Goal: Information Seeking & Learning: Learn about a topic

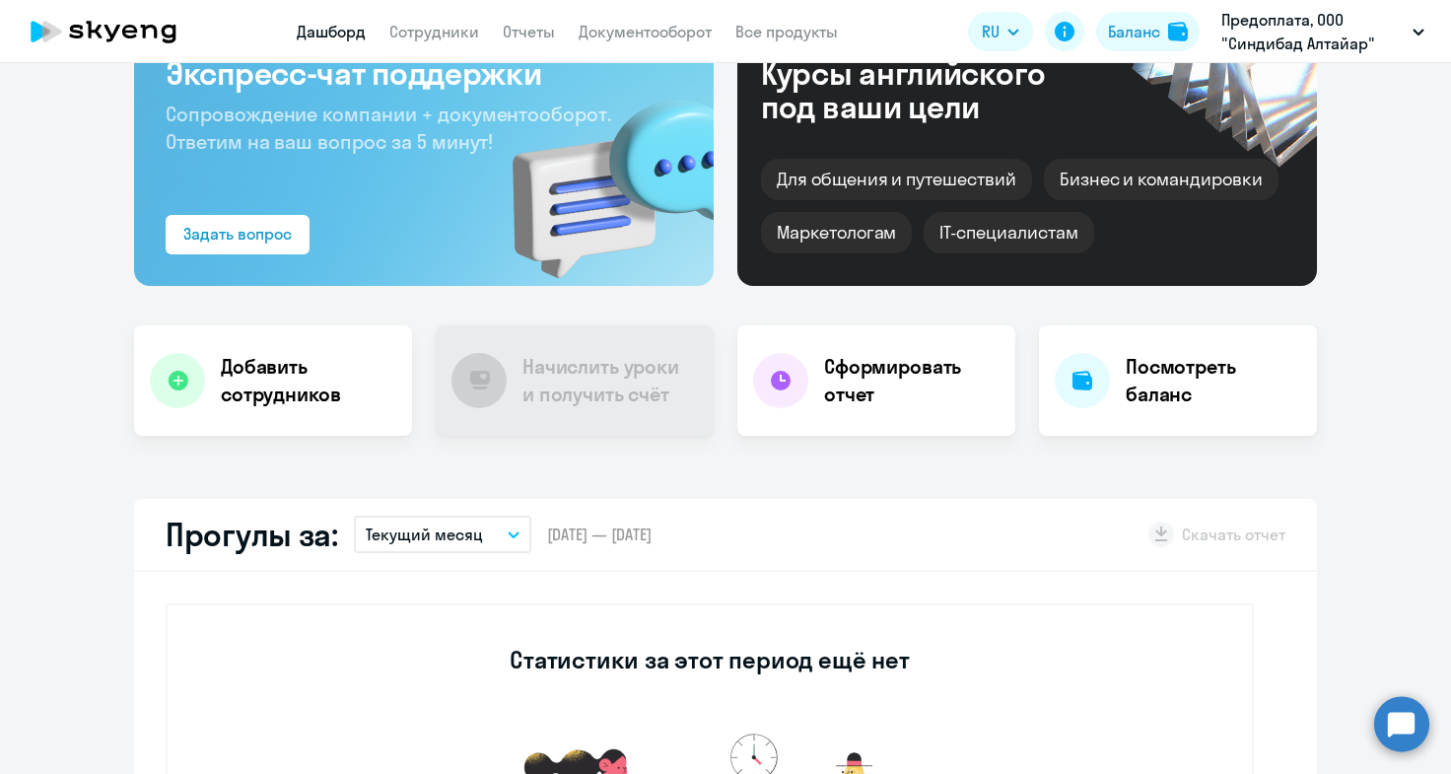
scroll to position [99, 0]
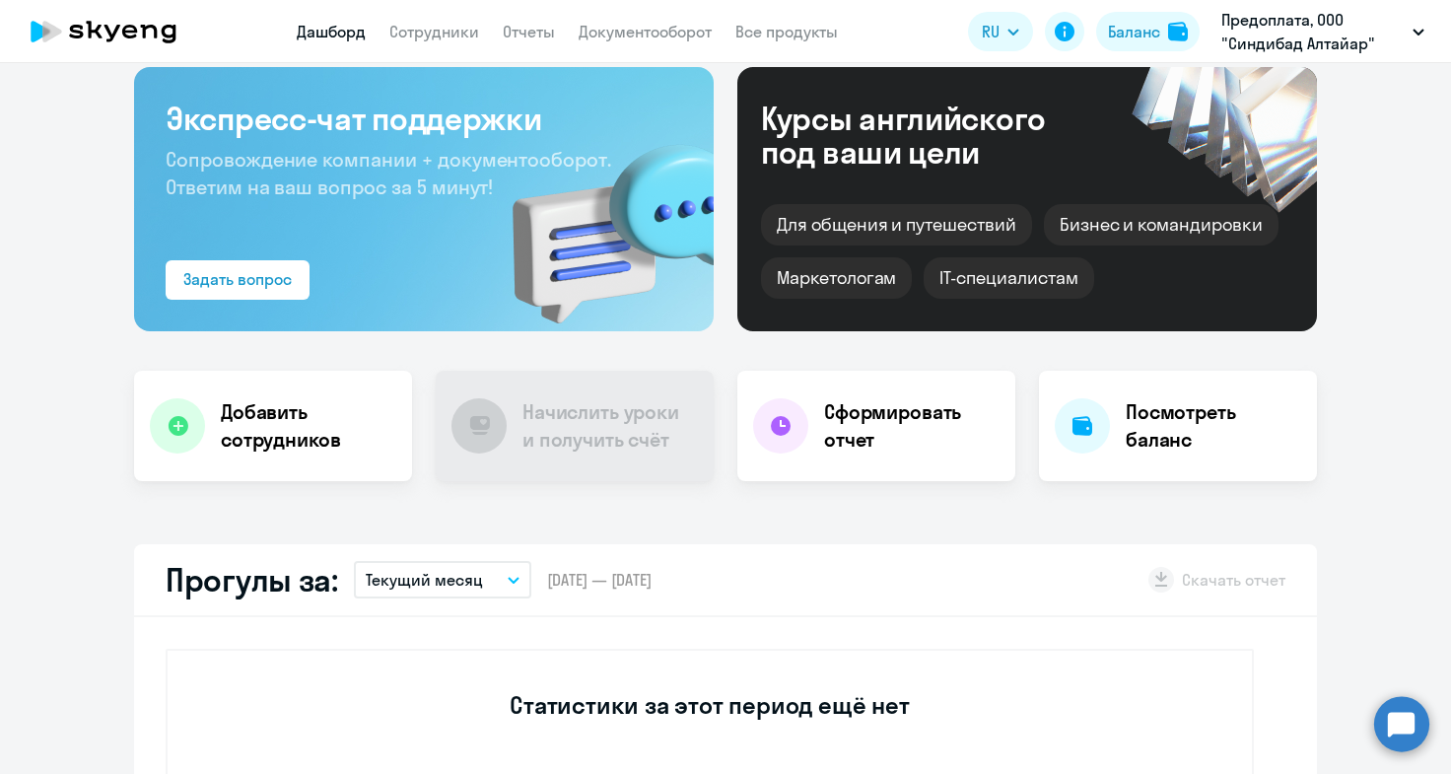
click at [508, 577] on icon "button" at bounding box center [514, 580] width 12 height 7
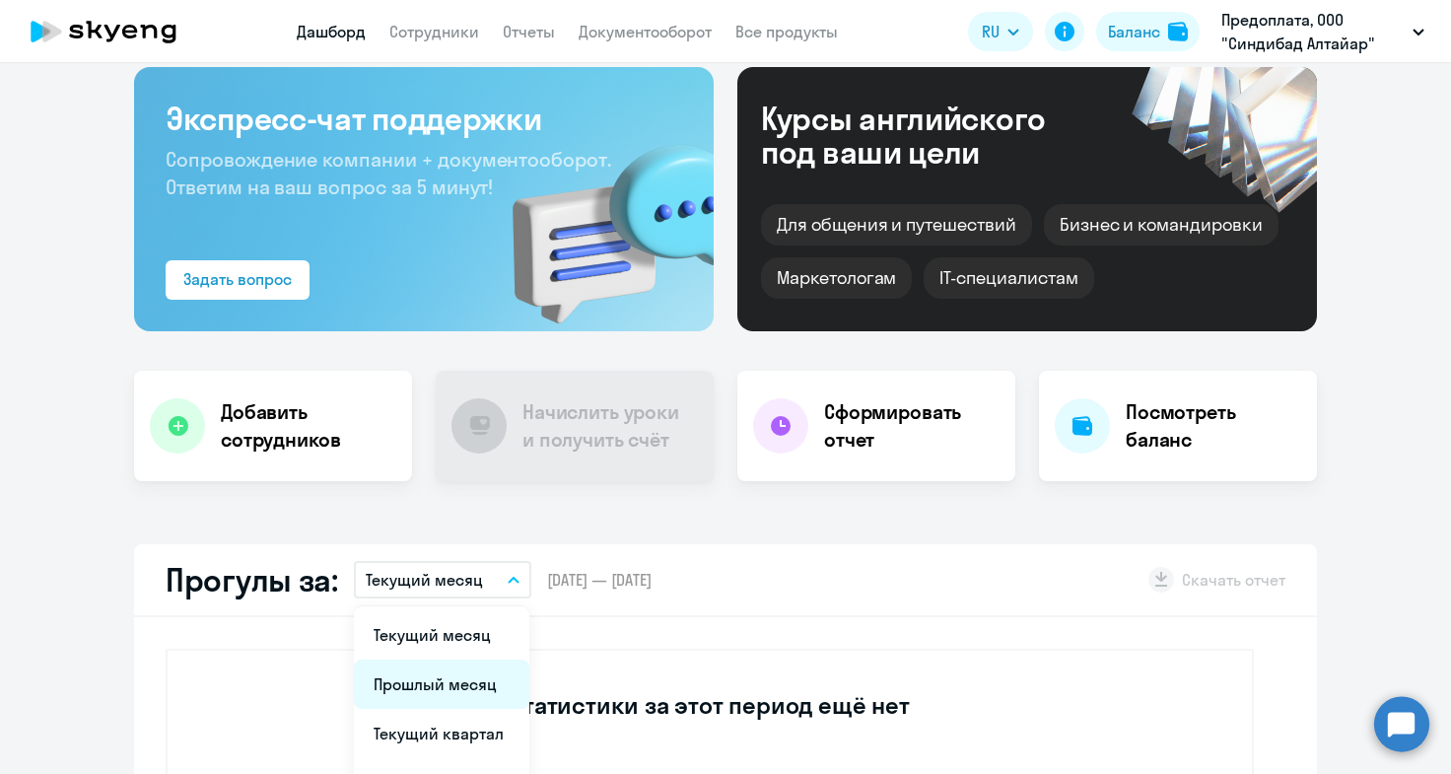
click at [469, 688] on li "Прошлый месяц" at bounding box center [442, 684] width 176 height 49
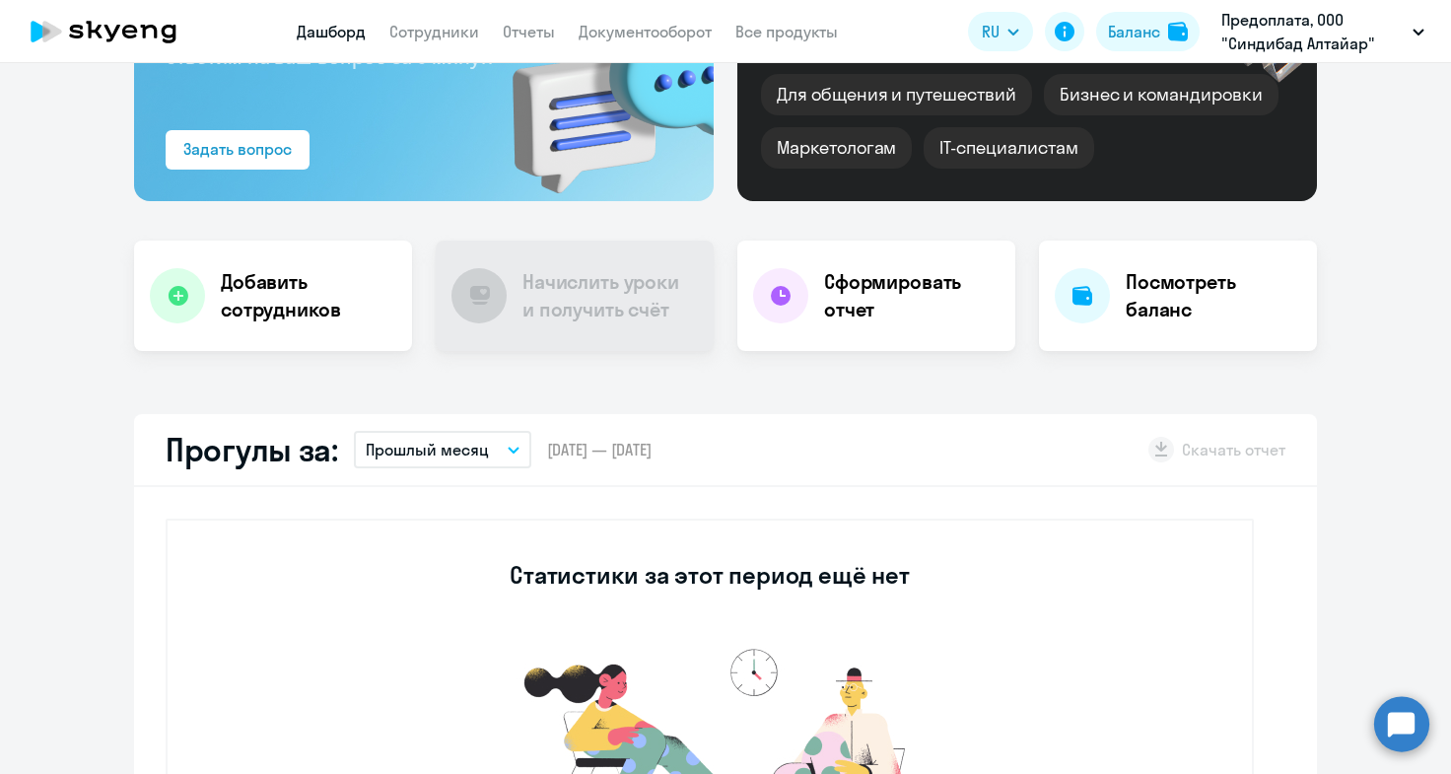
scroll to position [394, 0]
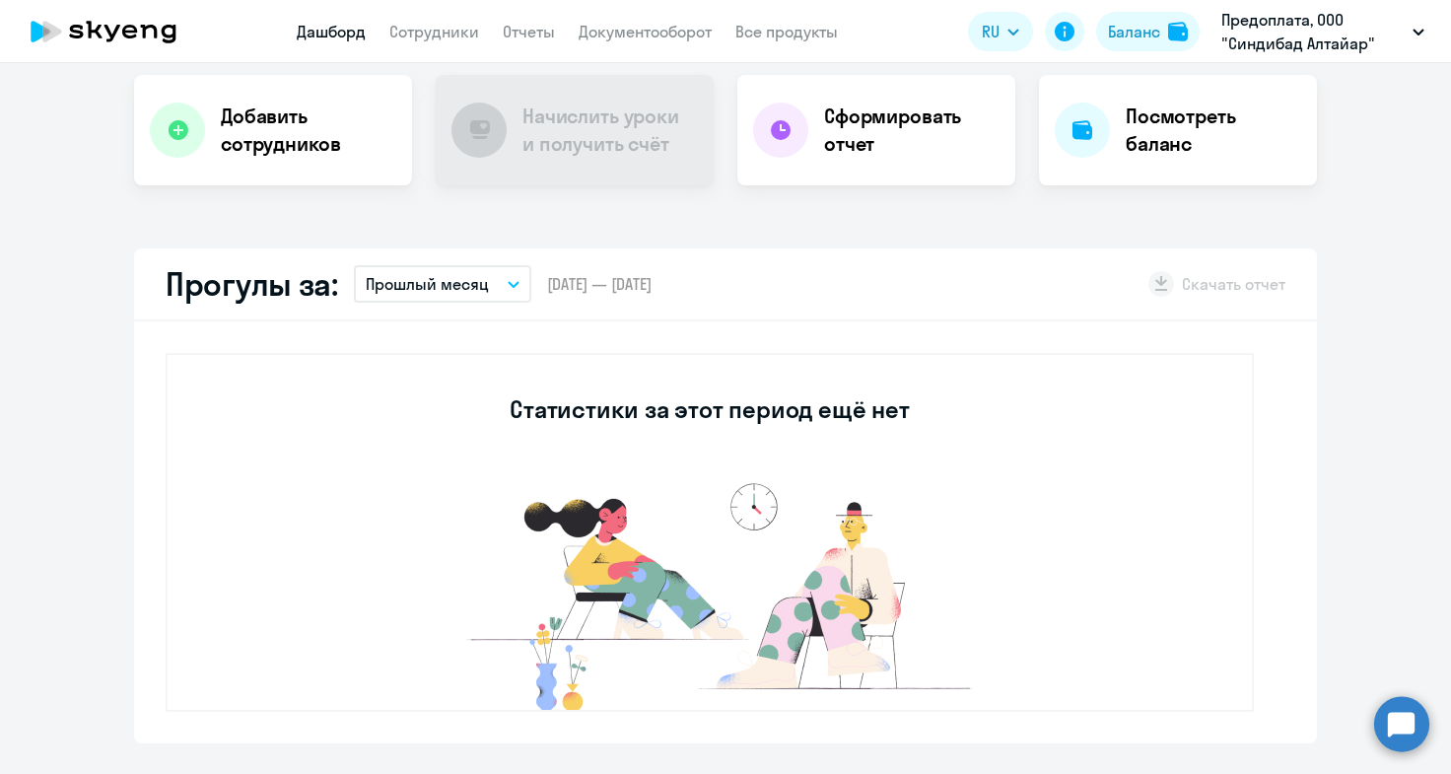
click at [509, 284] on icon "button" at bounding box center [514, 284] width 12 height 7
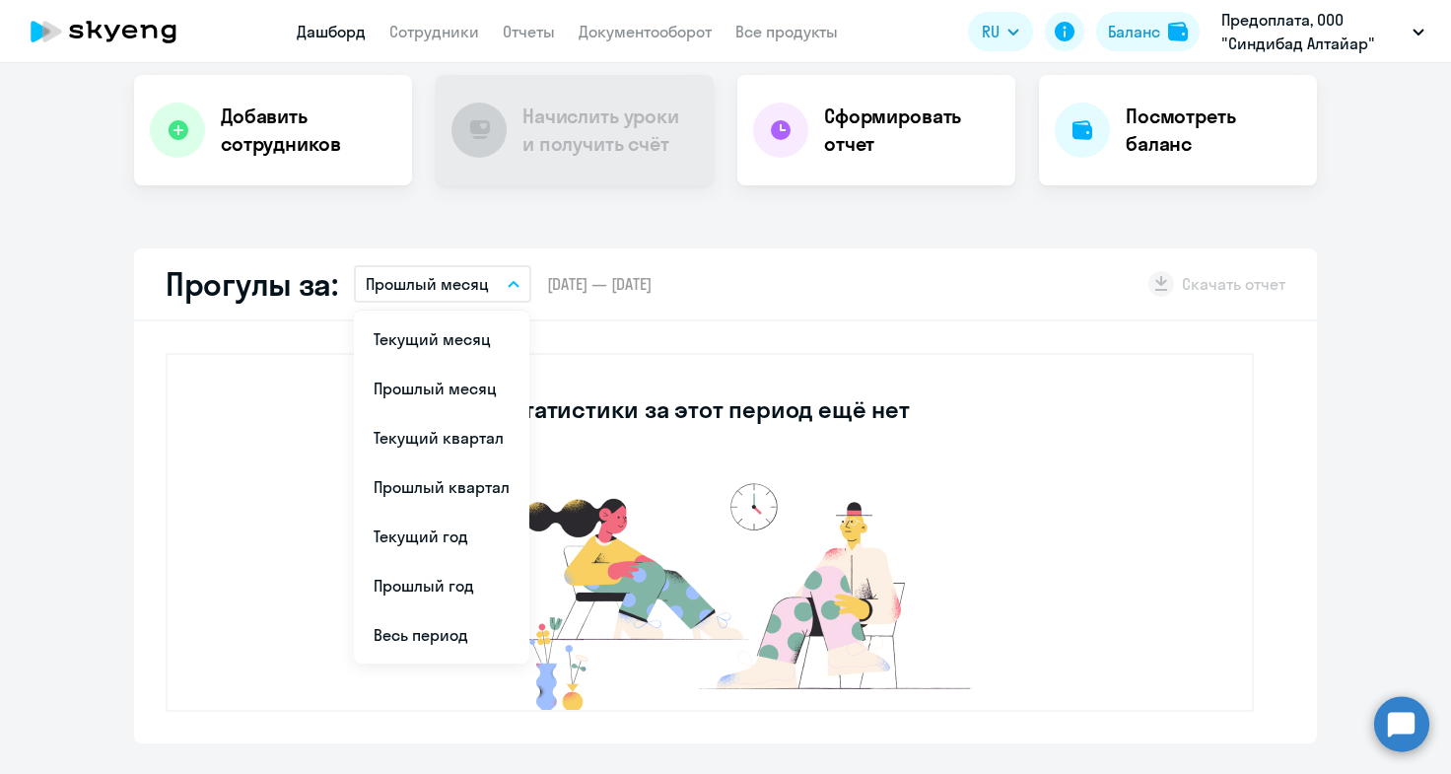
click at [508, 280] on button "Прошлый месяц" at bounding box center [442, 283] width 177 height 37
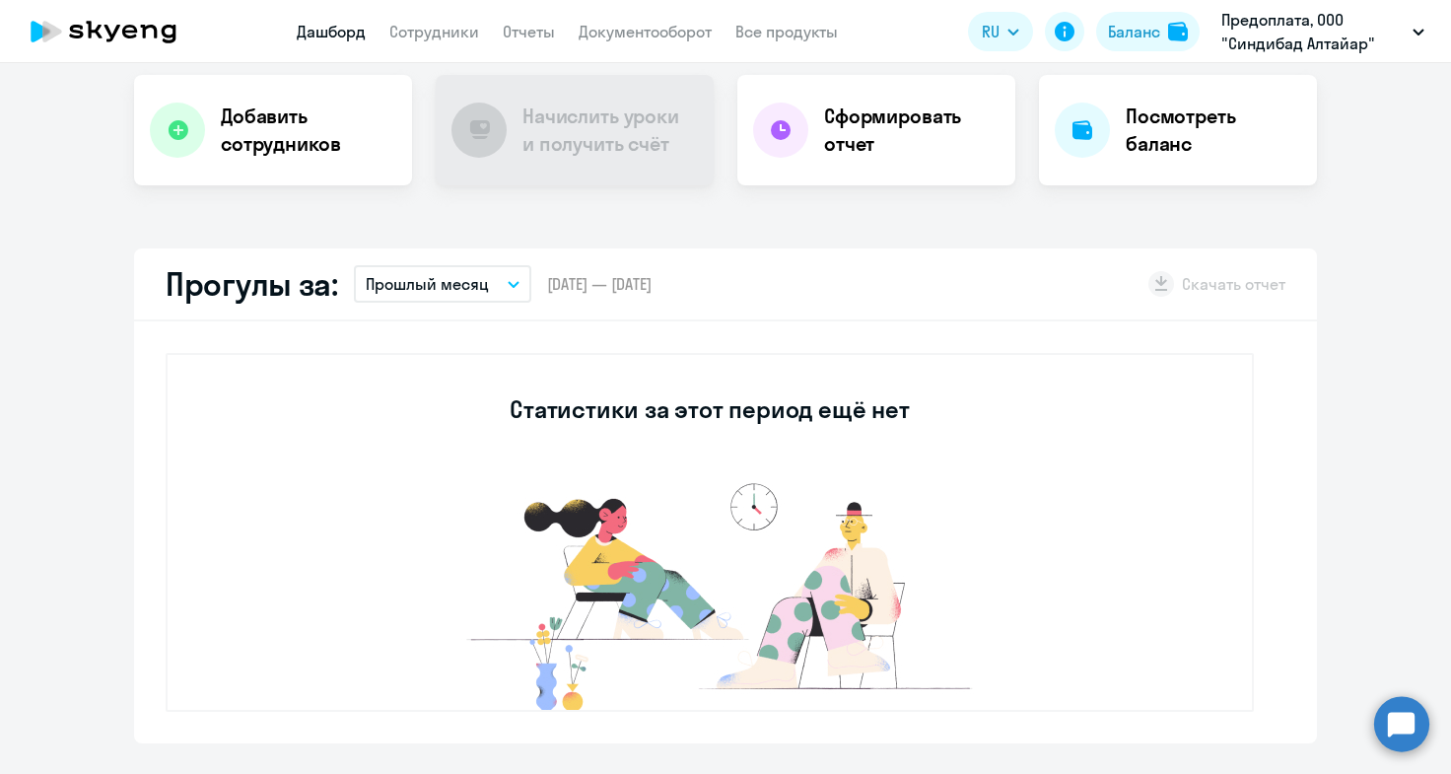
click at [508, 280] on button "Прошлый месяц" at bounding box center [442, 283] width 177 height 37
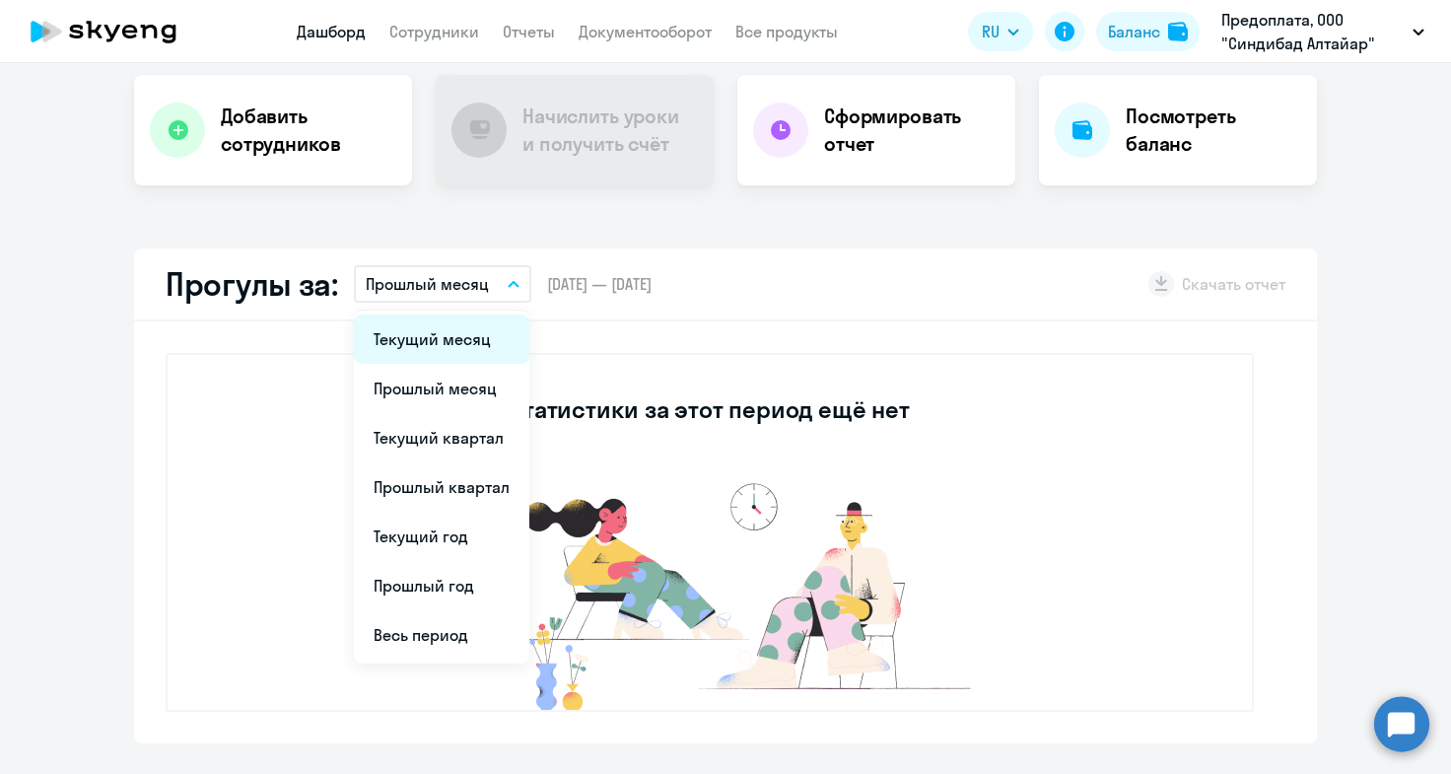
click at [475, 342] on li "Текущий месяц" at bounding box center [442, 339] width 176 height 49
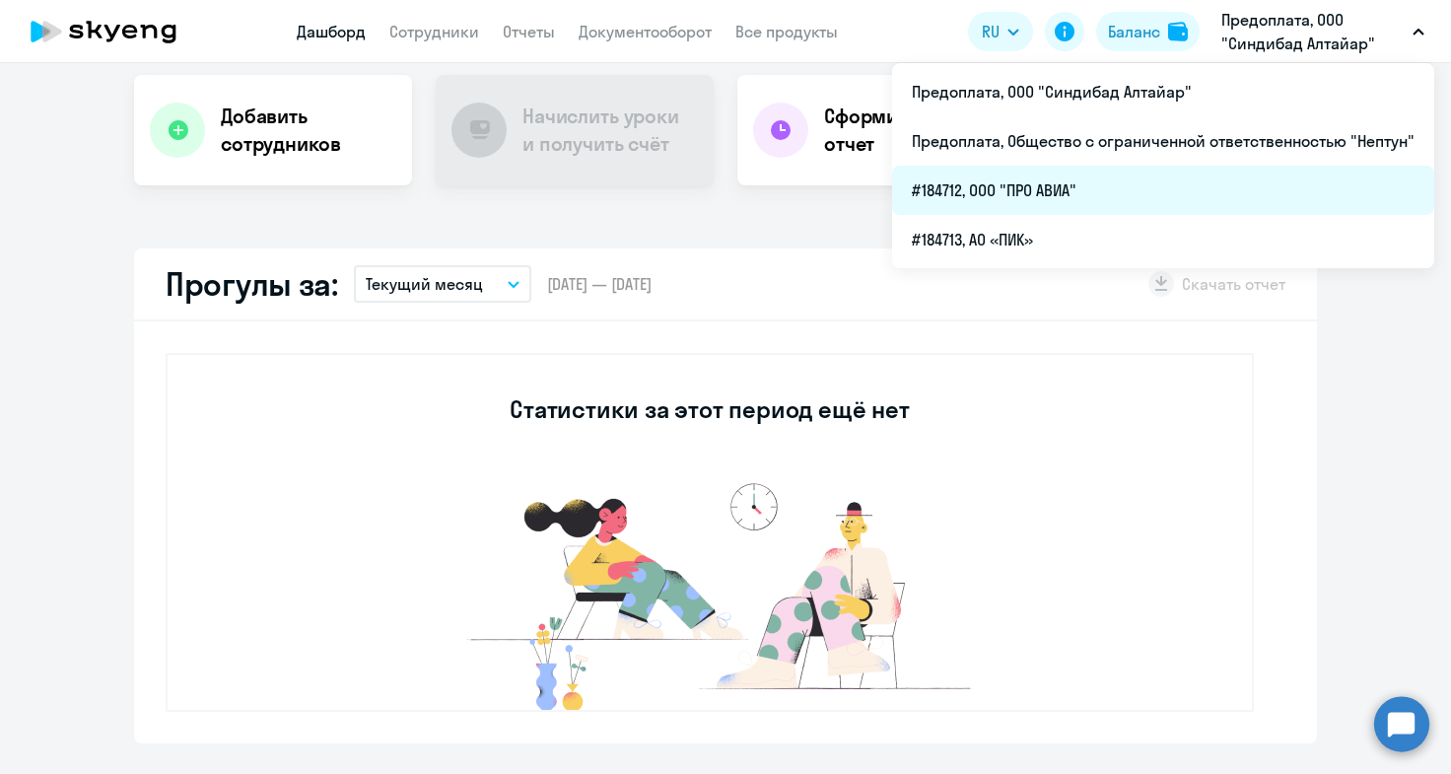
click at [1004, 194] on li "#184712, ООО "ПРО АВИА"" at bounding box center [1163, 190] width 542 height 49
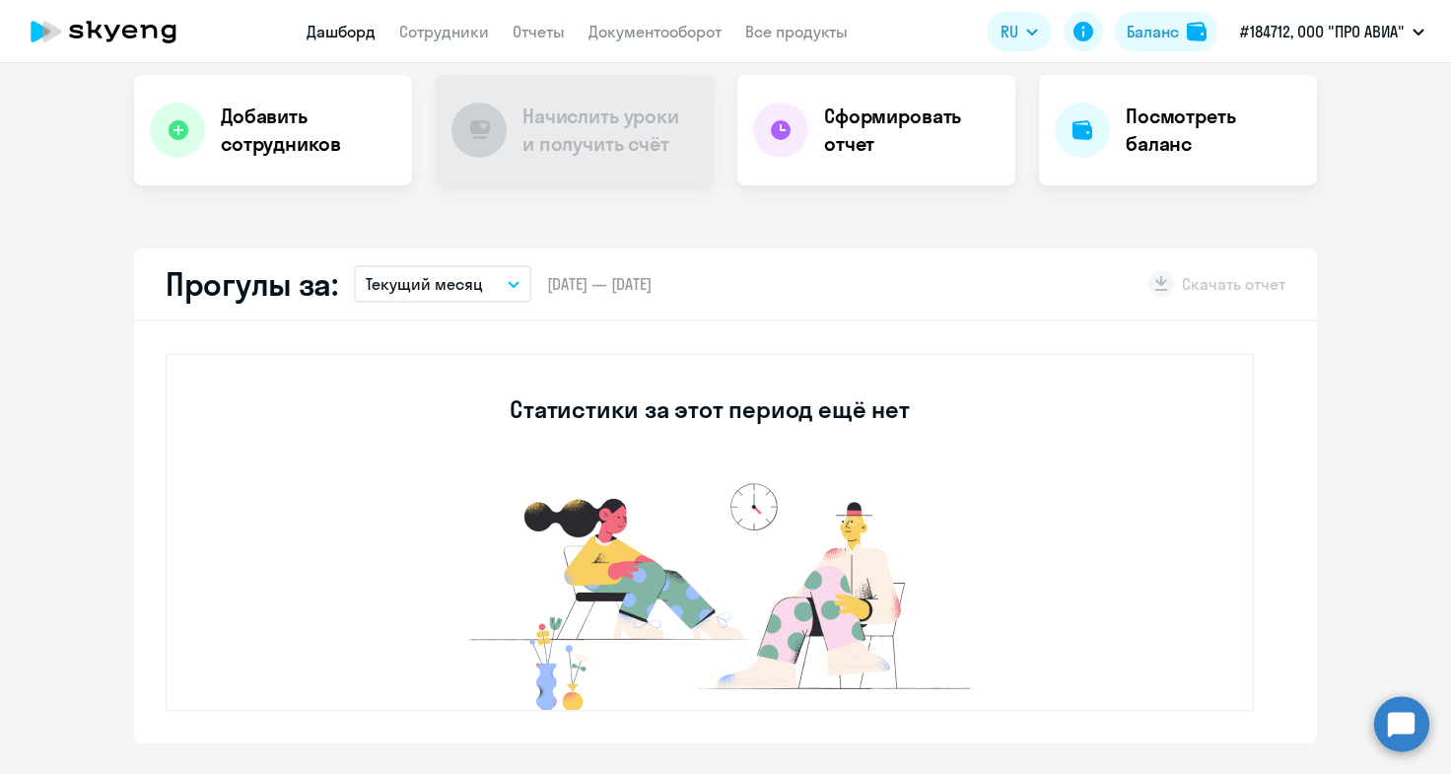
click at [508, 281] on icon "button" at bounding box center [514, 284] width 12 height 7
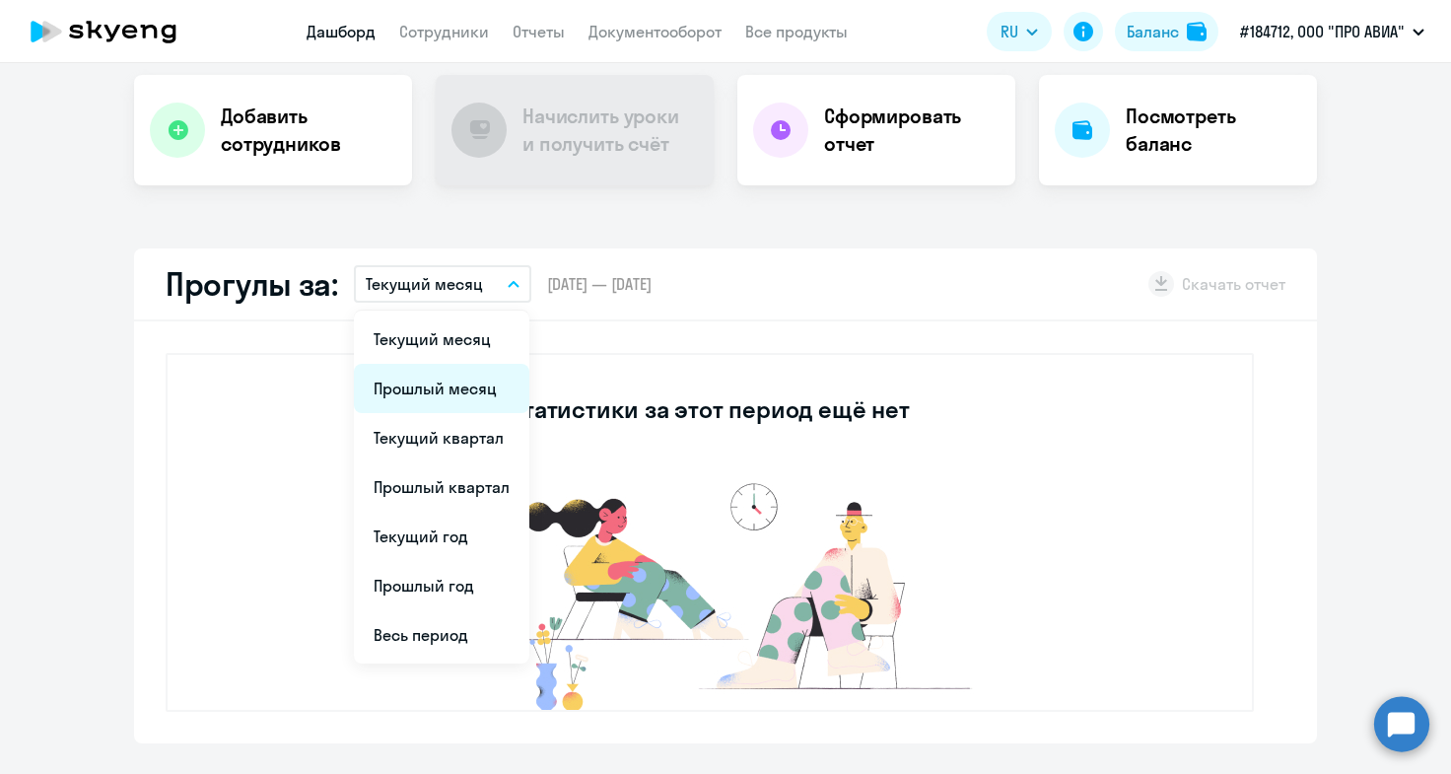
click at [476, 386] on li "Прошлый месяц" at bounding box center [442, 388] width 176 height 49
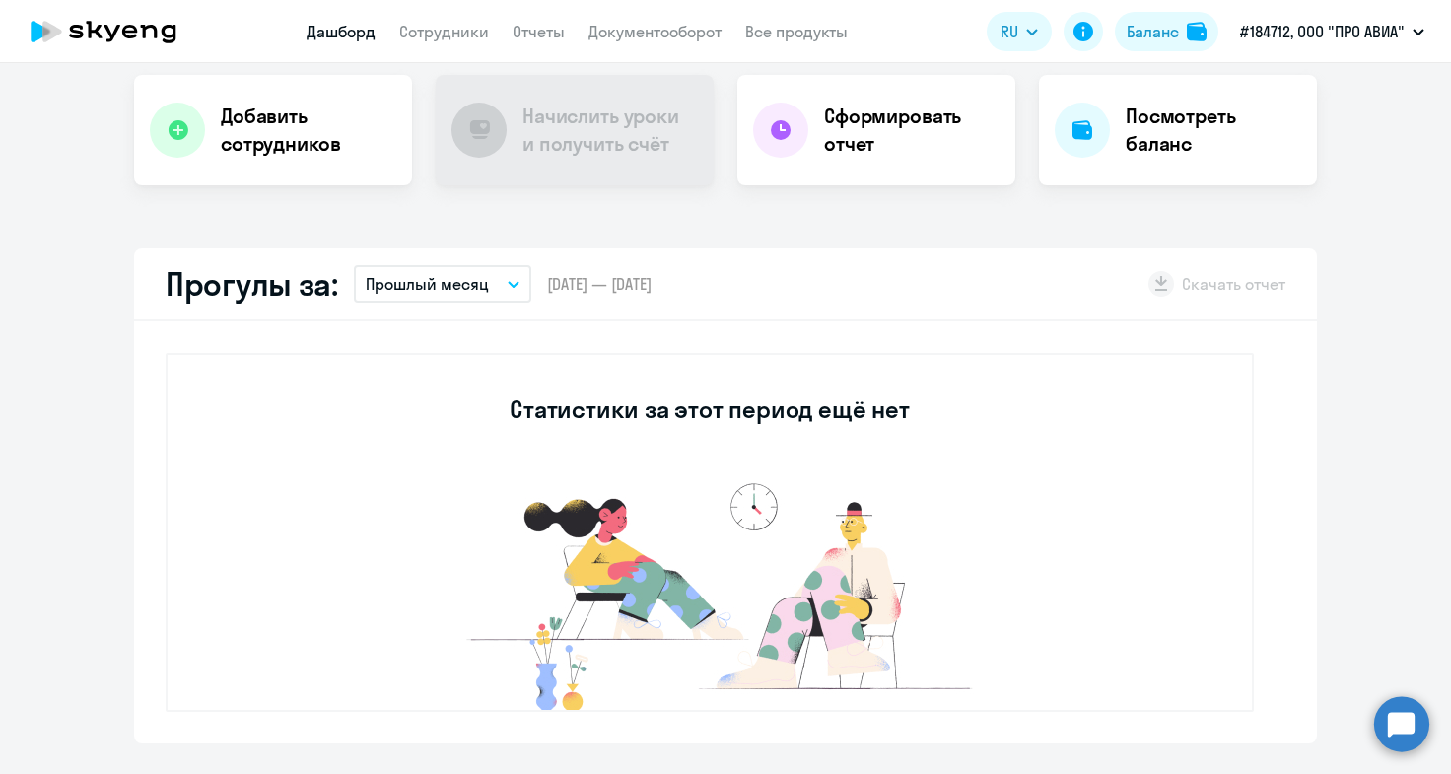
click at [509, 286] on icon "button" at bounding box center [514, 284] width 10 height 5
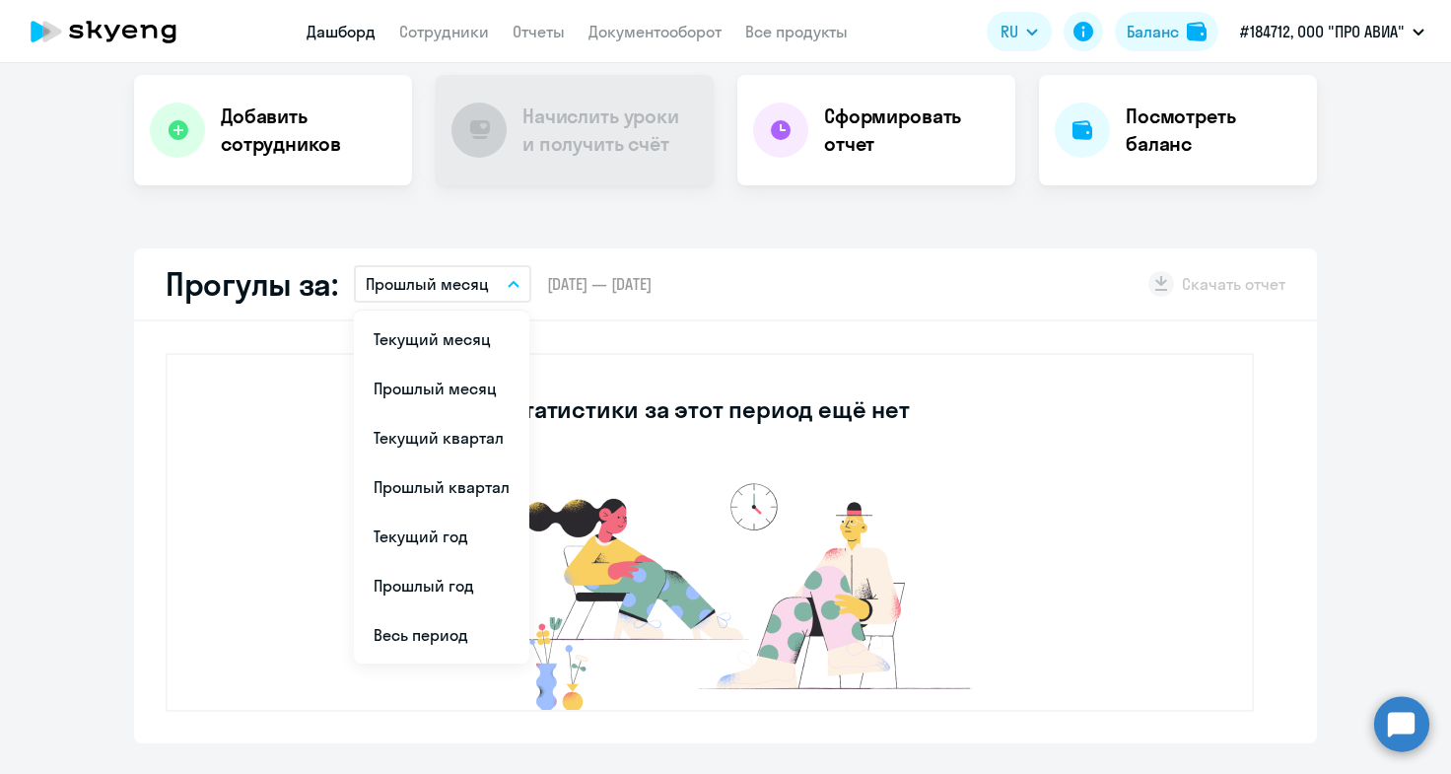
click at [508, 286] on icon "button" at bounding box center [514, 284] width 12 height 7
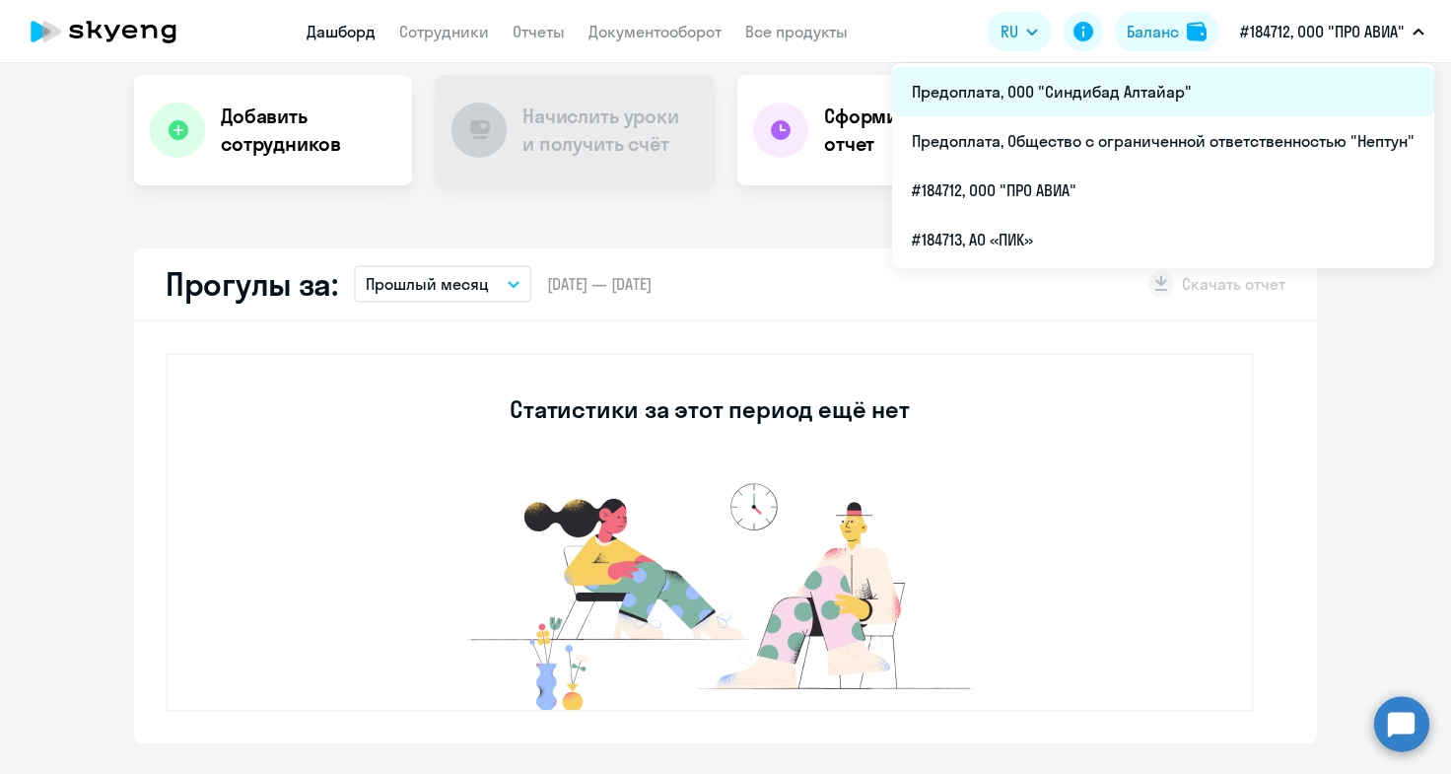
click at [1185, 95] on li "Предоплата, ООО "Синдибад Алтайар"" at bounding box center [1163, 91] width 542 height 49
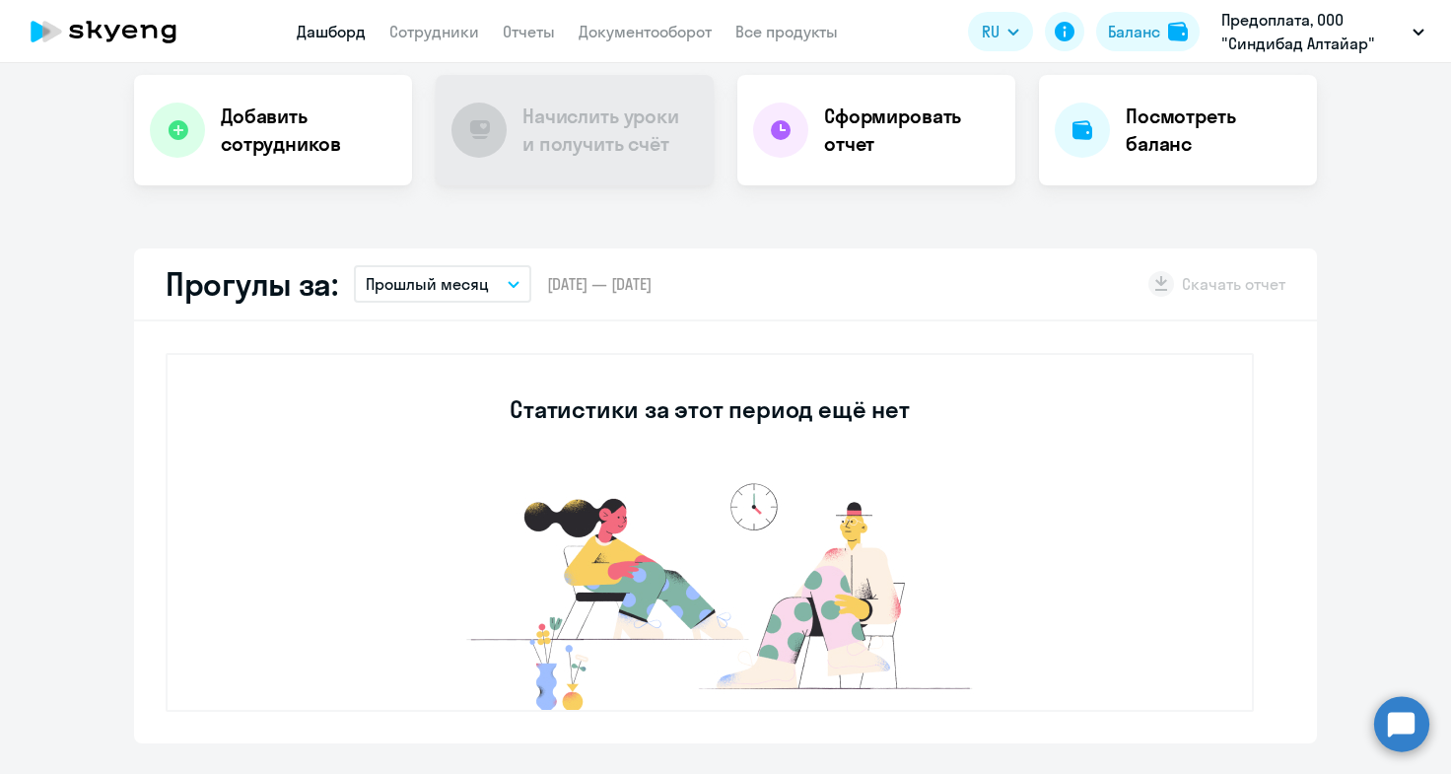
click at [508, 282] on icon "button" at bounding box center [514, 284] width 12 height 7
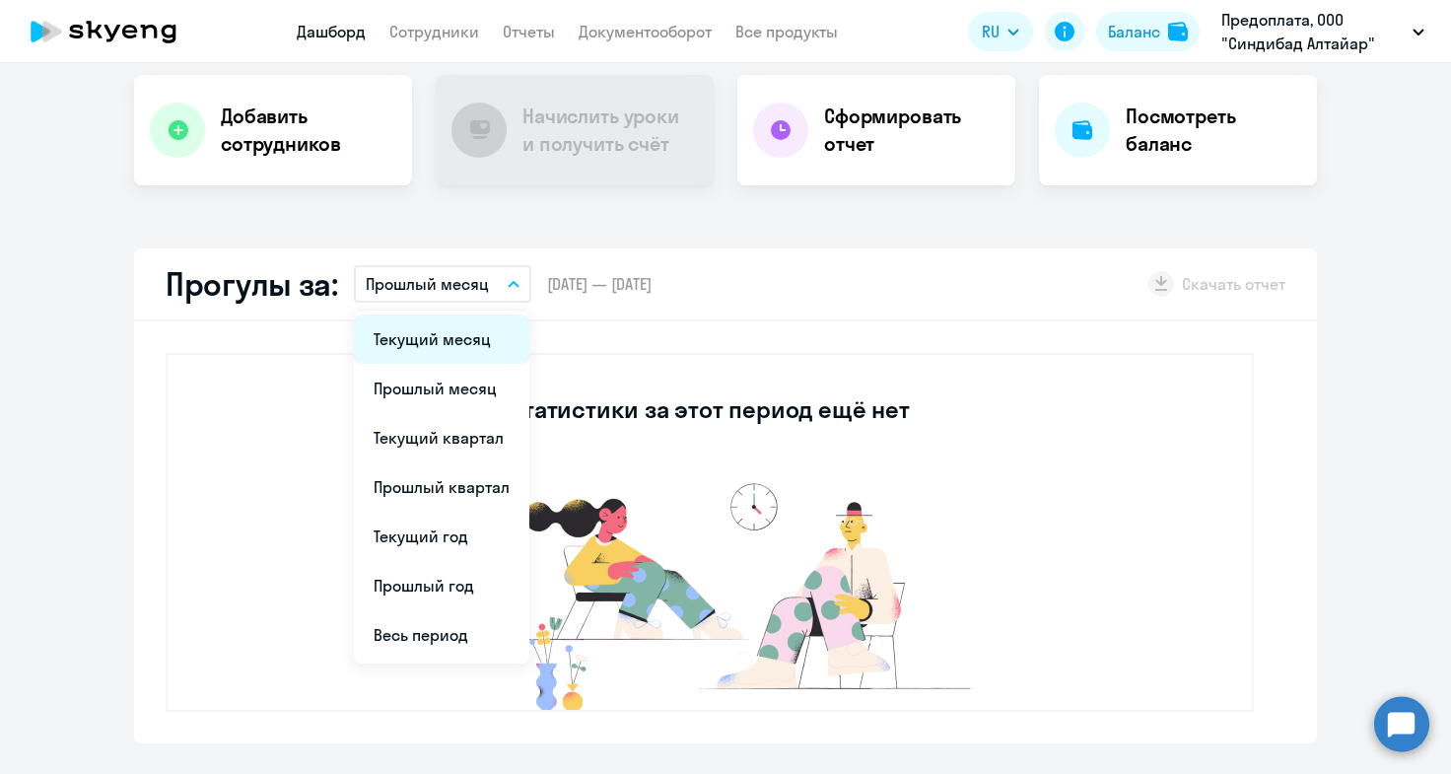
click at [473, 338] on li "Текущий месяц" at bounding box center [442, 339] width 176 height 49
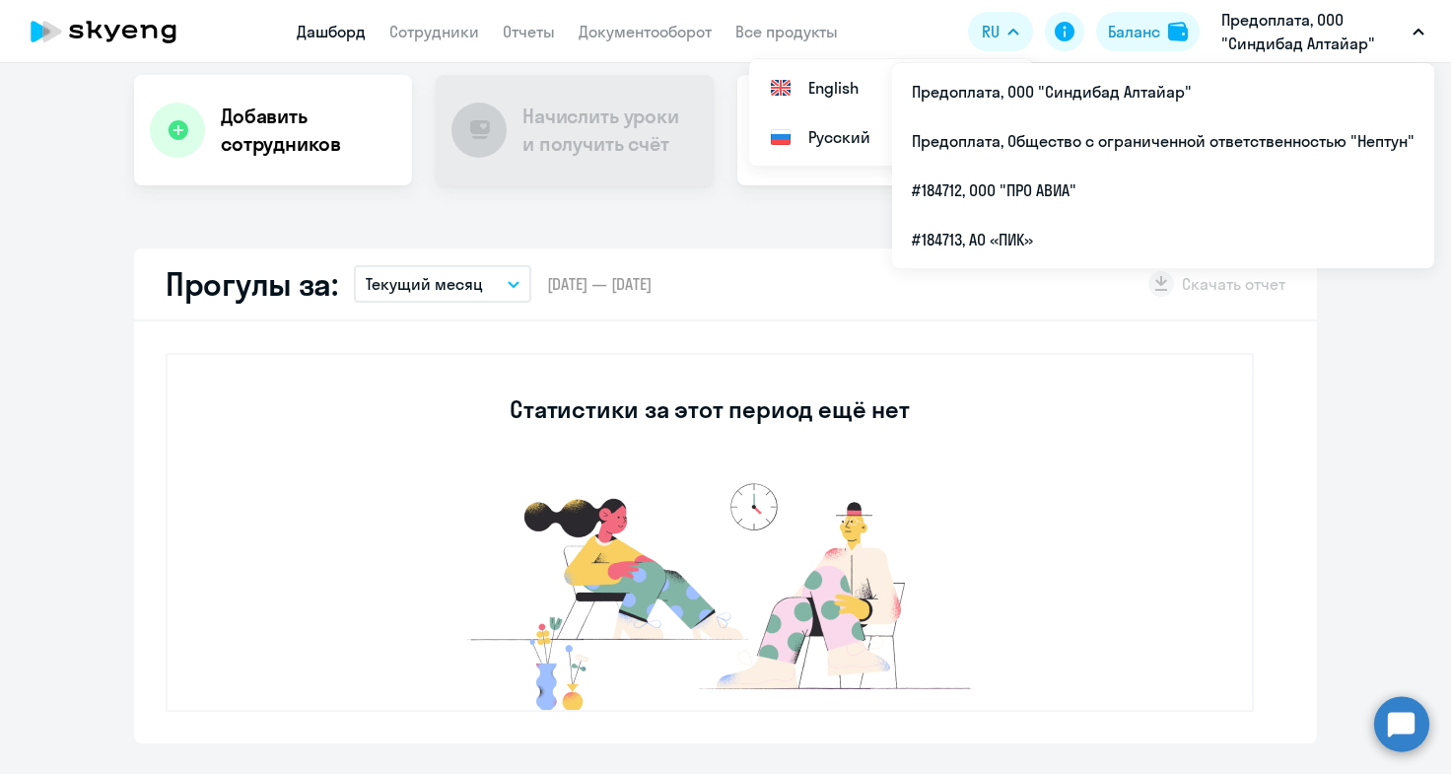
click at [1422, 27] on button "Предоплата, ООО "Синдибад Алтайар"" at bounding box center [1323, 31] width 223 height 47
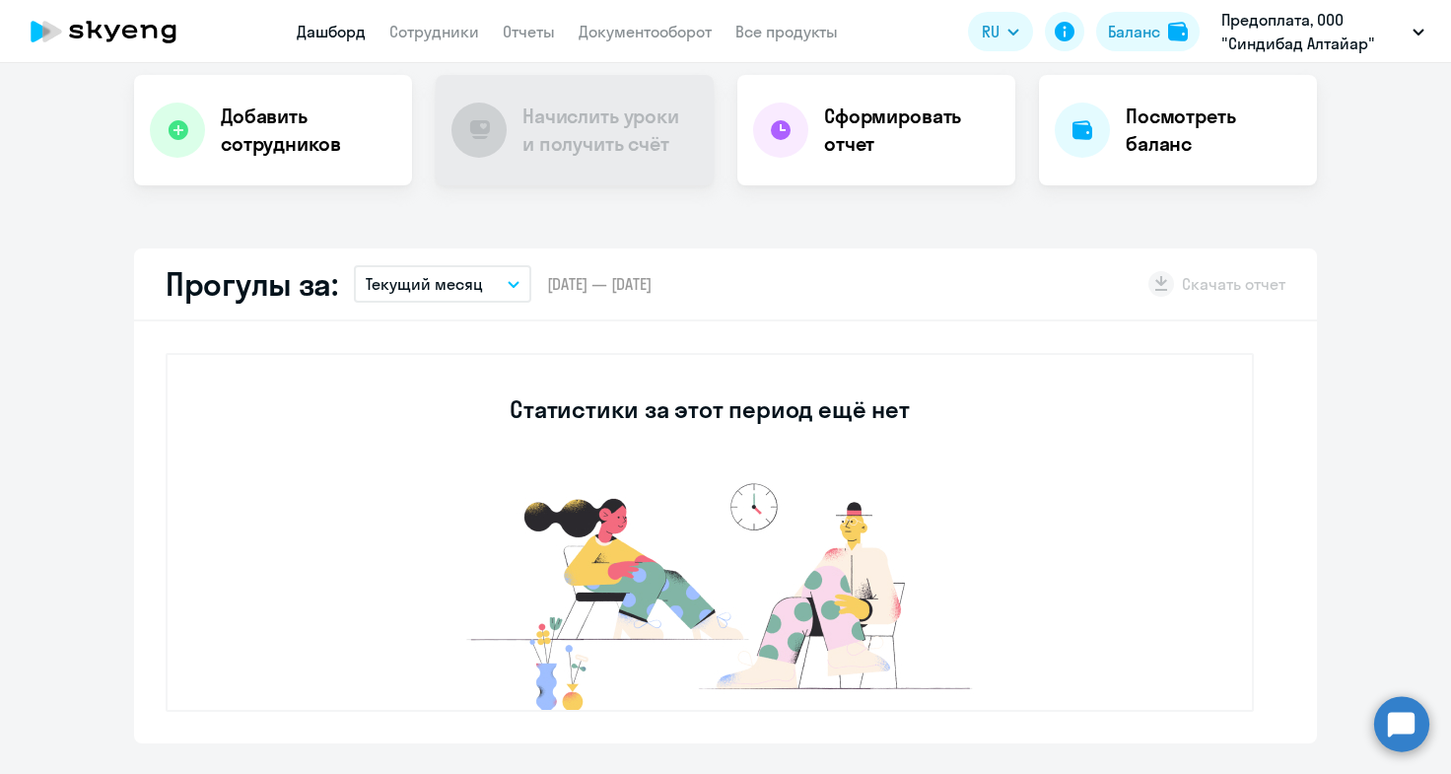
click at [1420, 28] on button "Предоплата, ООО "Синдибад Алтайар"" at bounding box center [1323, 31] width 223 height 47
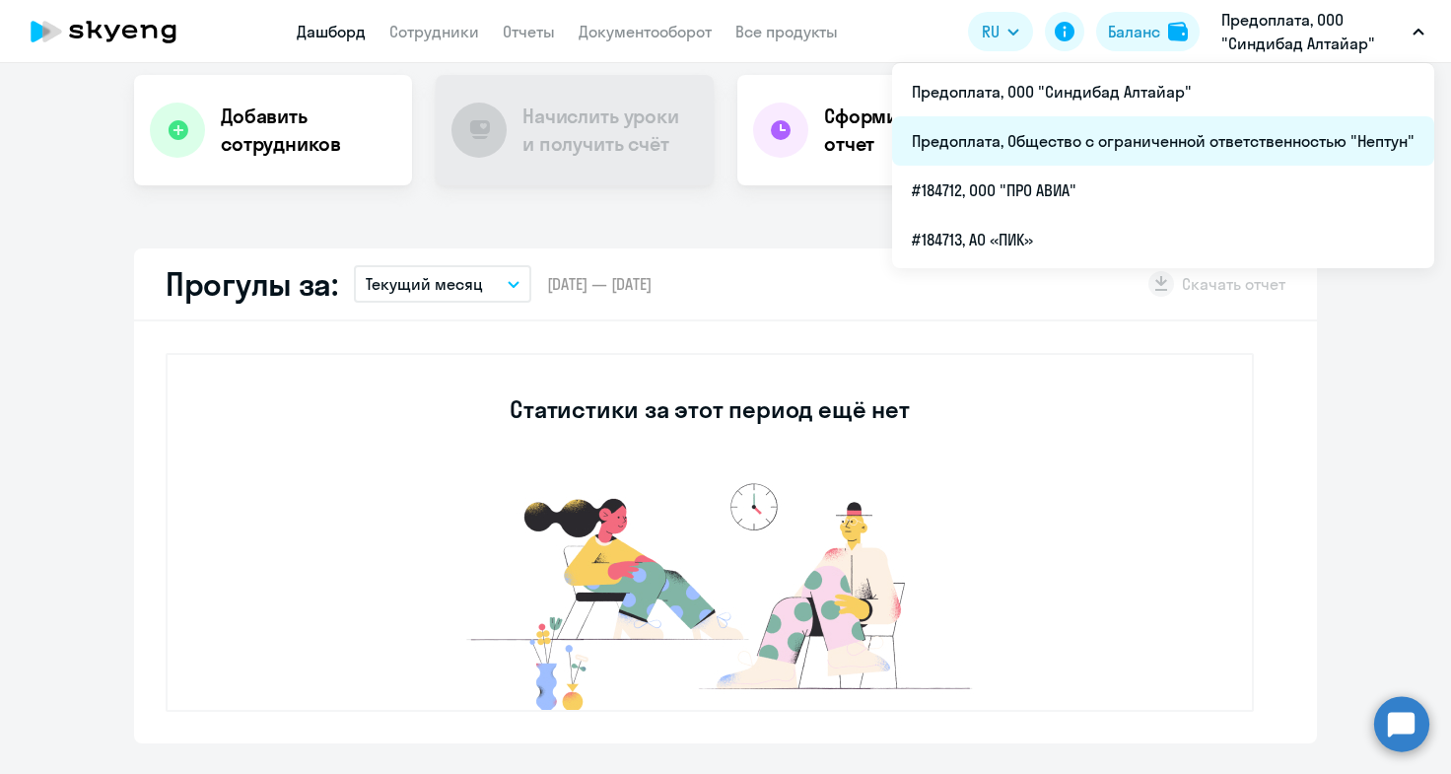
click at [1337, 134] on li "Предоплата, Общество с ограниченной ответственностью "Нептун"" at bounding box center [1163, 140] width 542 height 49
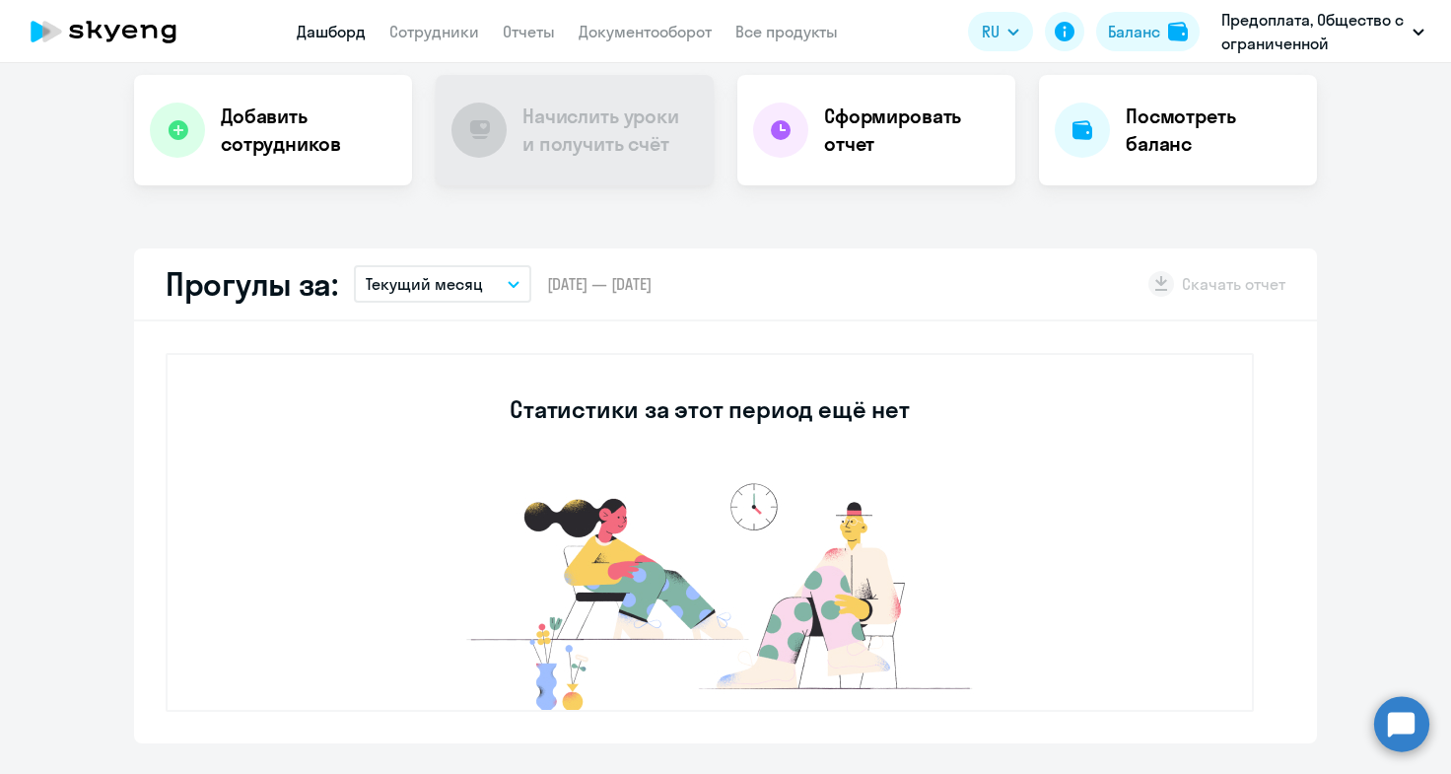
click at [510, 279] on button "Текущий месяц" at bounding box center [442, 283] width 177 height 37
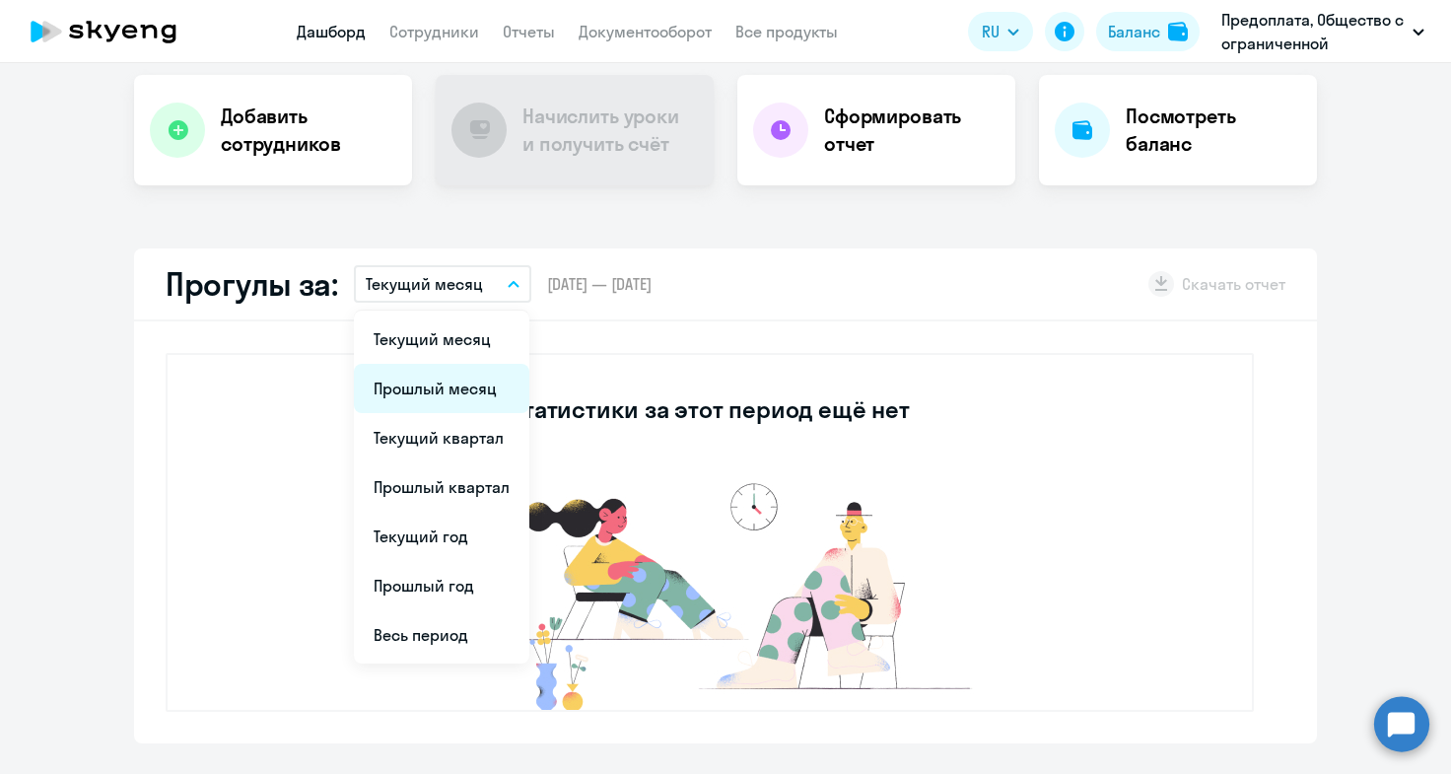
click at [467, 389] on li "Прошлый месяц" at bounding box center [442, 388] width 176 height 49
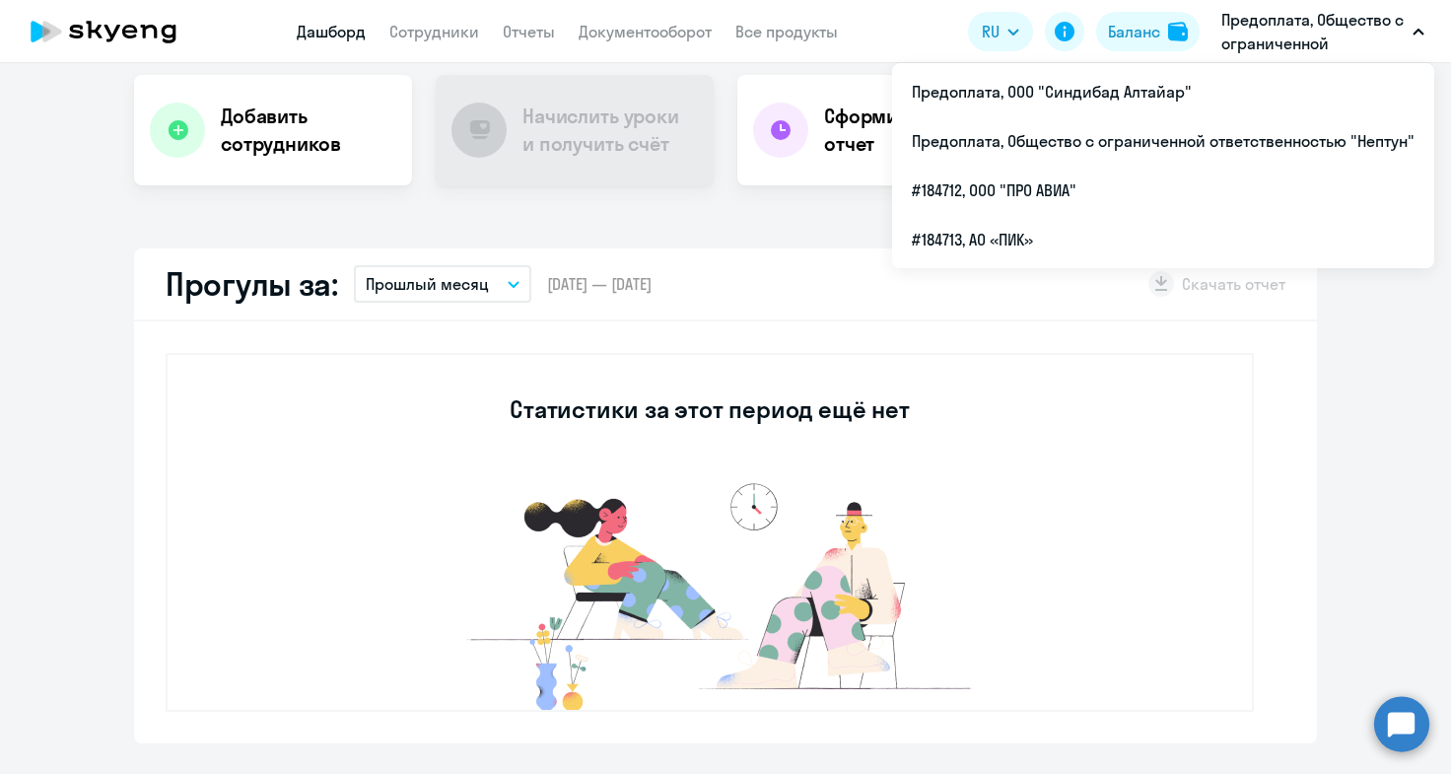
click at [1416, 32] on icon "button" at bounding box center [1419, 32] width 10 height 5
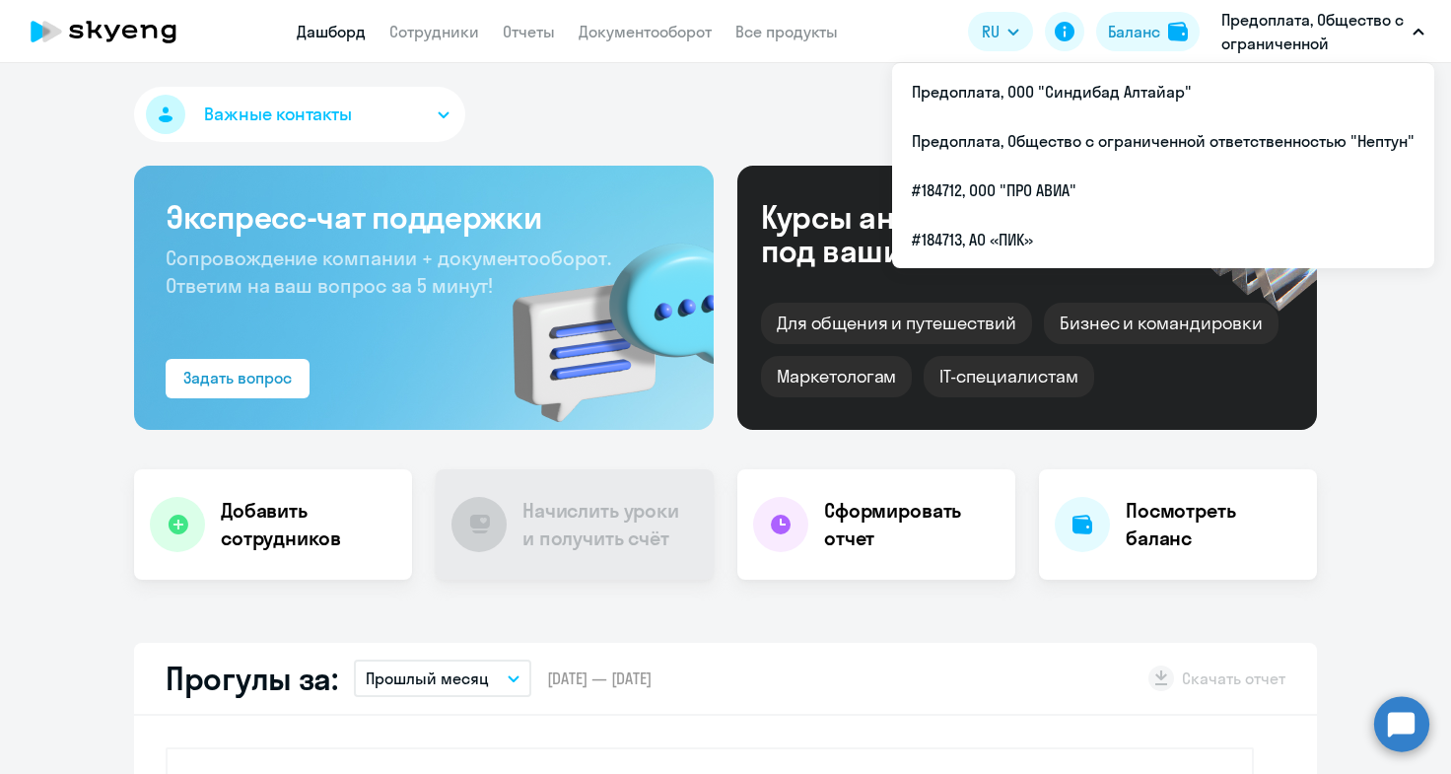
click at [1415, 31] on icon "button" at bounding box center [1419, 32] width 12 height 7
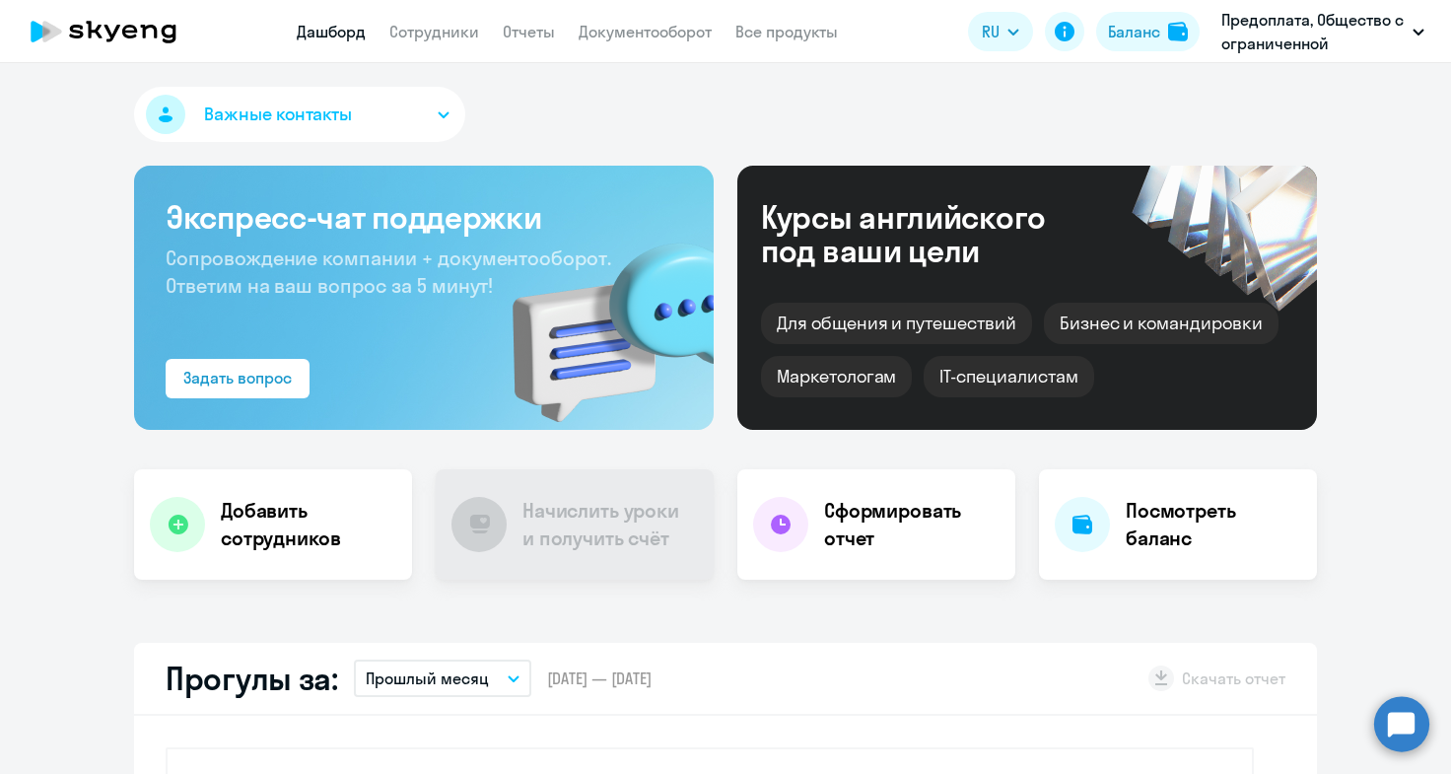
click at [1415, 31] on icon "button" at bounding box center [1419, 32] width 10 height 5
click at [657, 109] on div "Важные контакты" at bounding box center [725, 118] width 1183 height 63
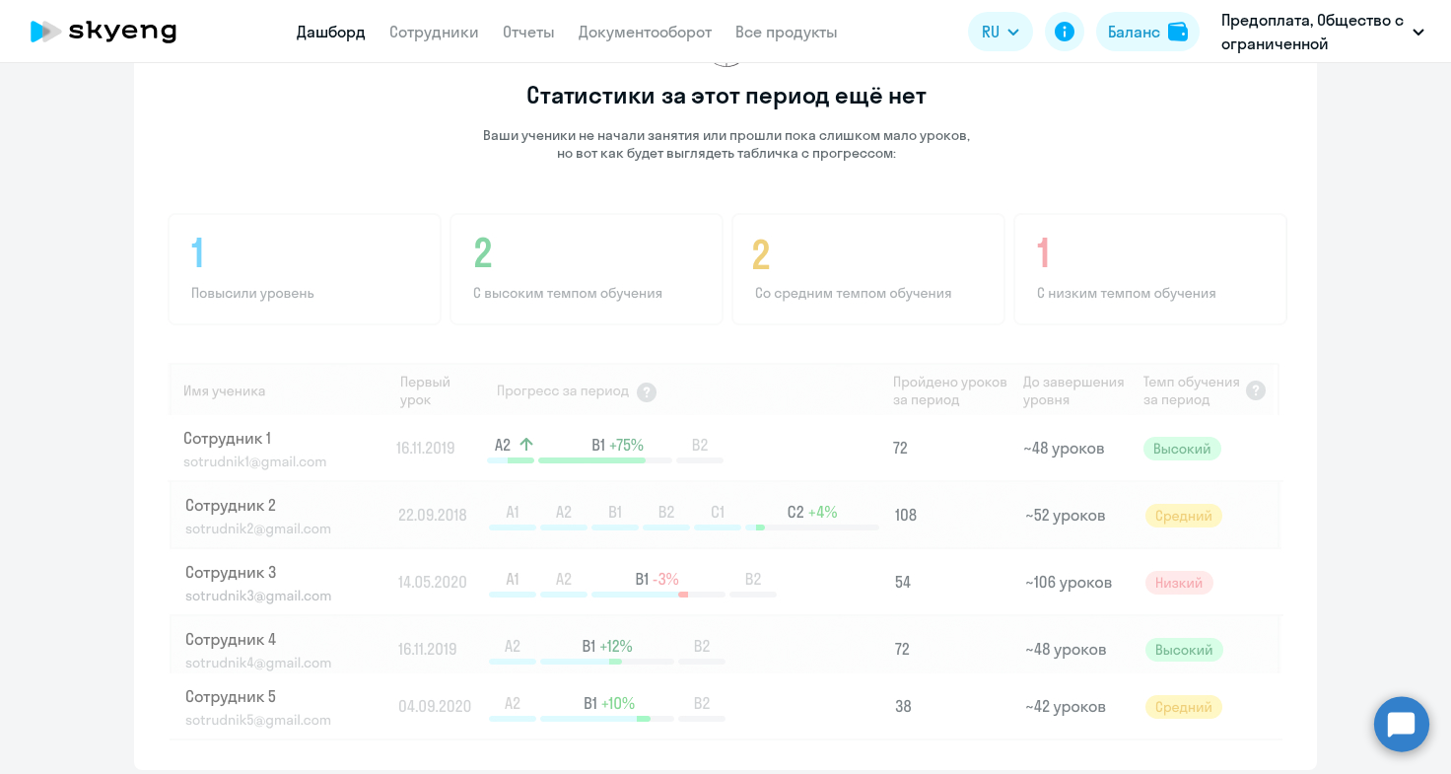
scroll to position [1383, 0]
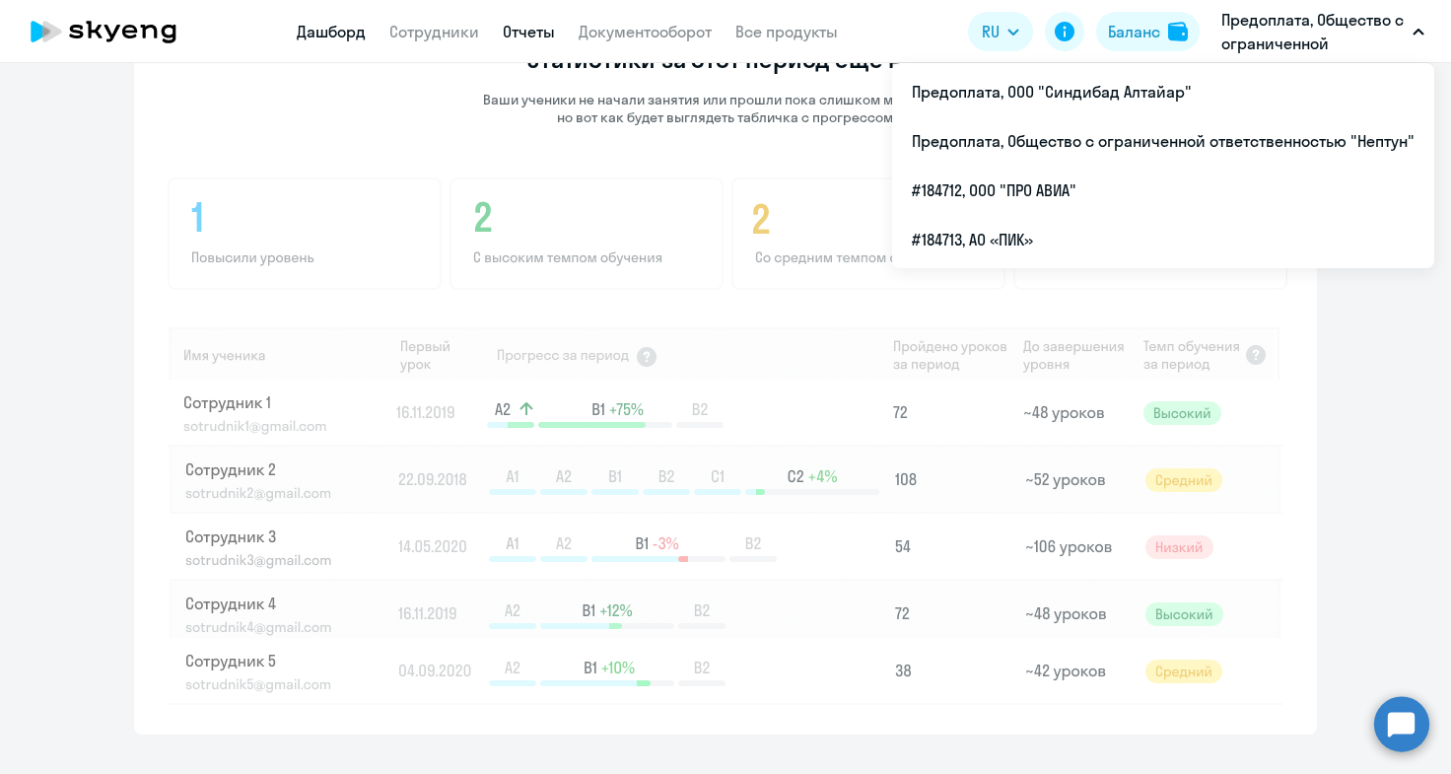
click at [530, 35] on link "Отчеты" at bounding box center [529, 32] width 52 height 20
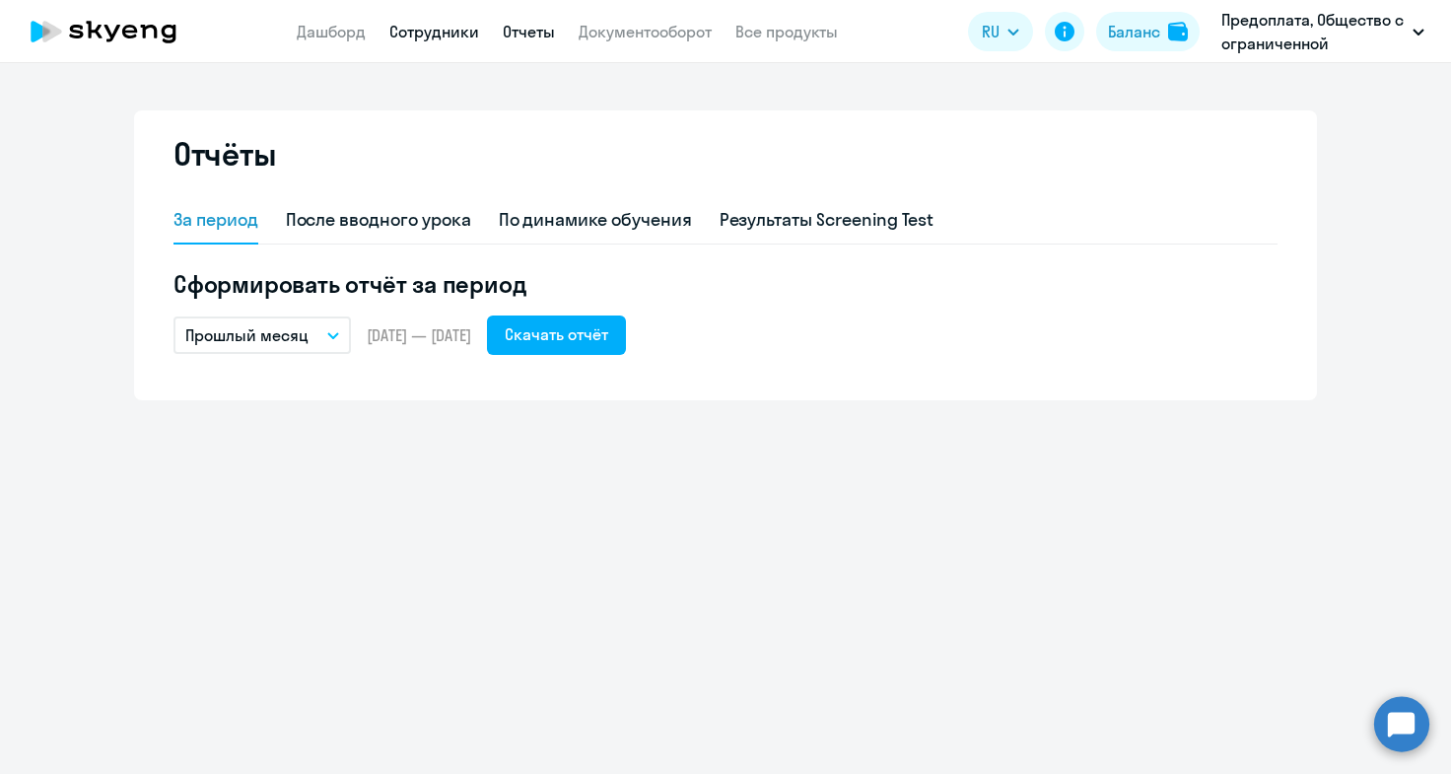
click at [460, 32] on link "Сотрудники" at bounding box center [434, 32] width 90 height 20
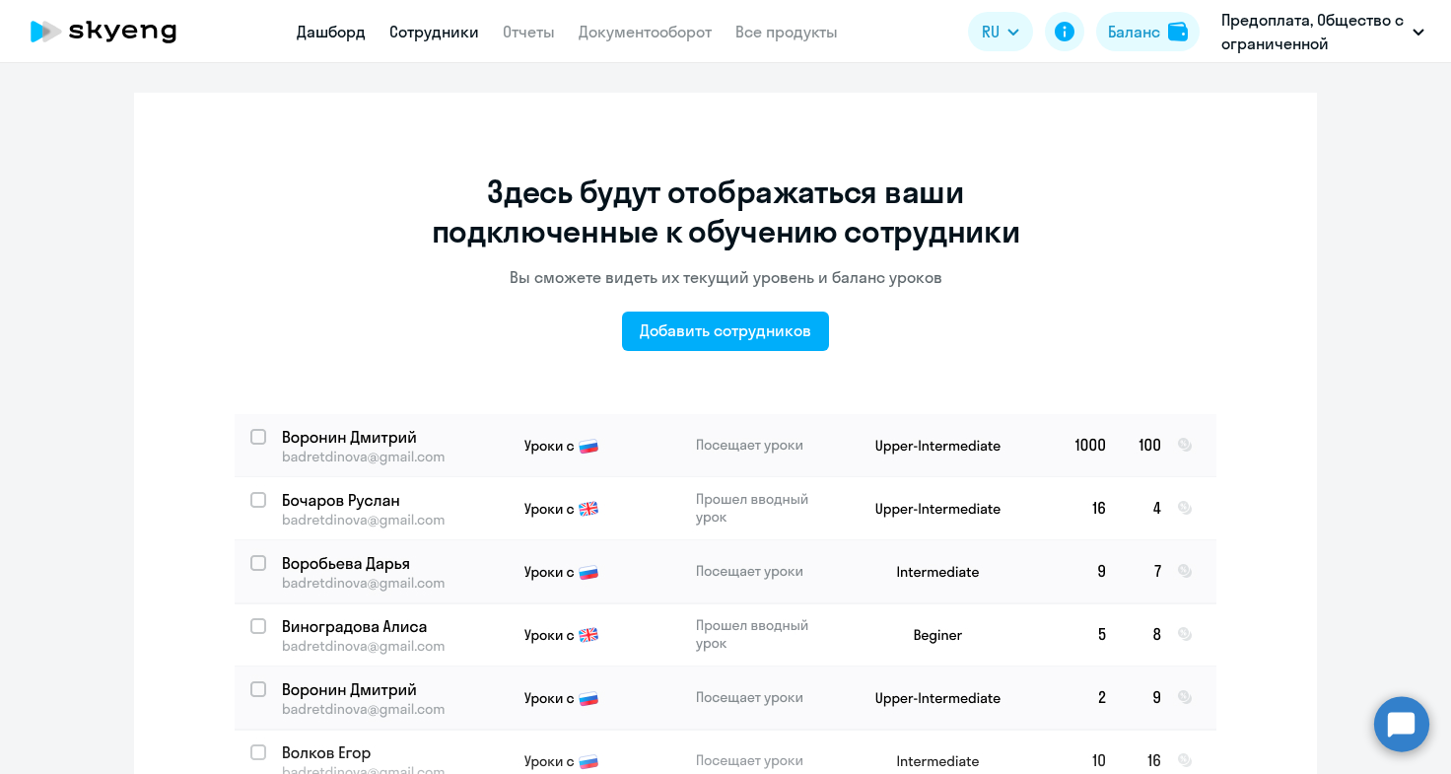
click at [337, 29] on link "Дашборд" at bounding box center [331, 32] width 69 height 20
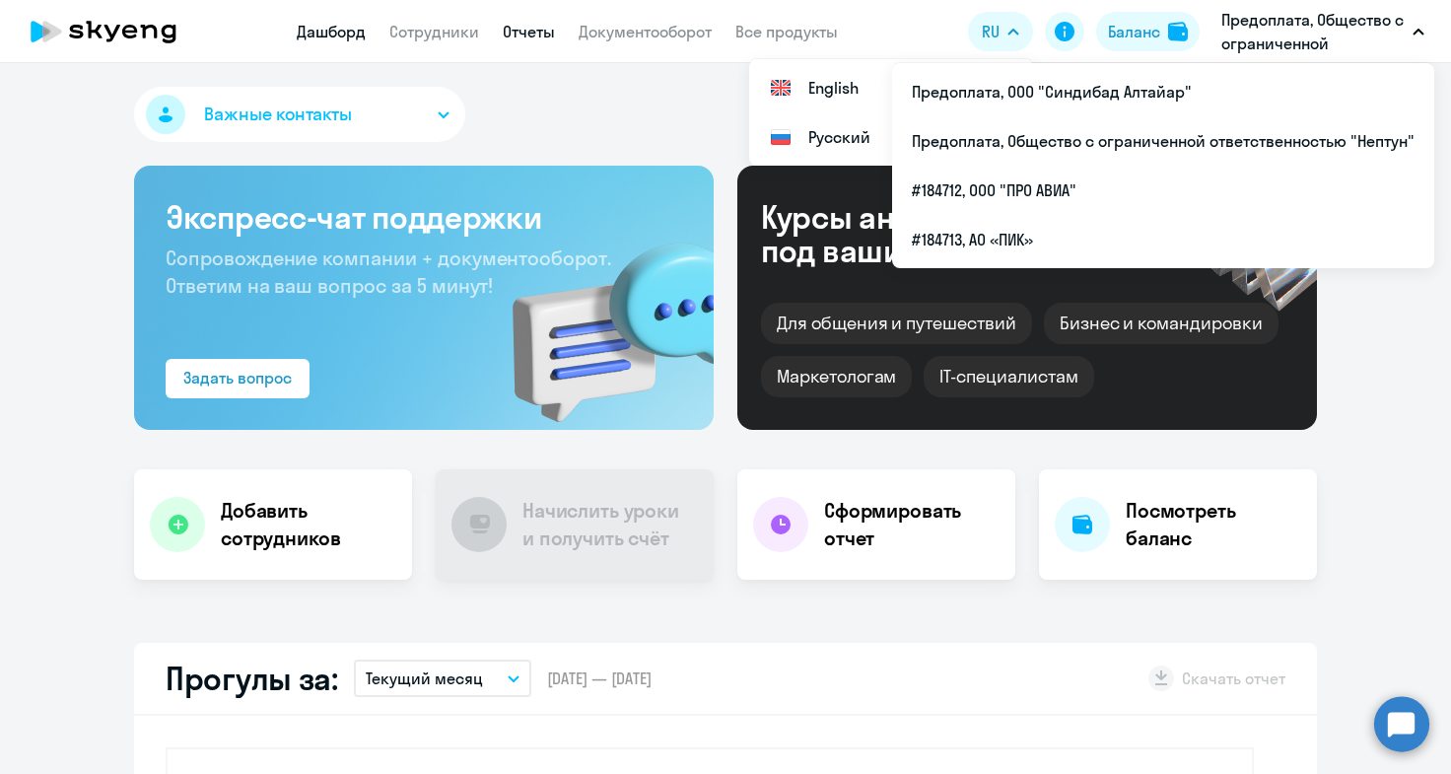
click at [533, 32] on link "Отчеты" at bounding box center [529, 32] width 52 height 20
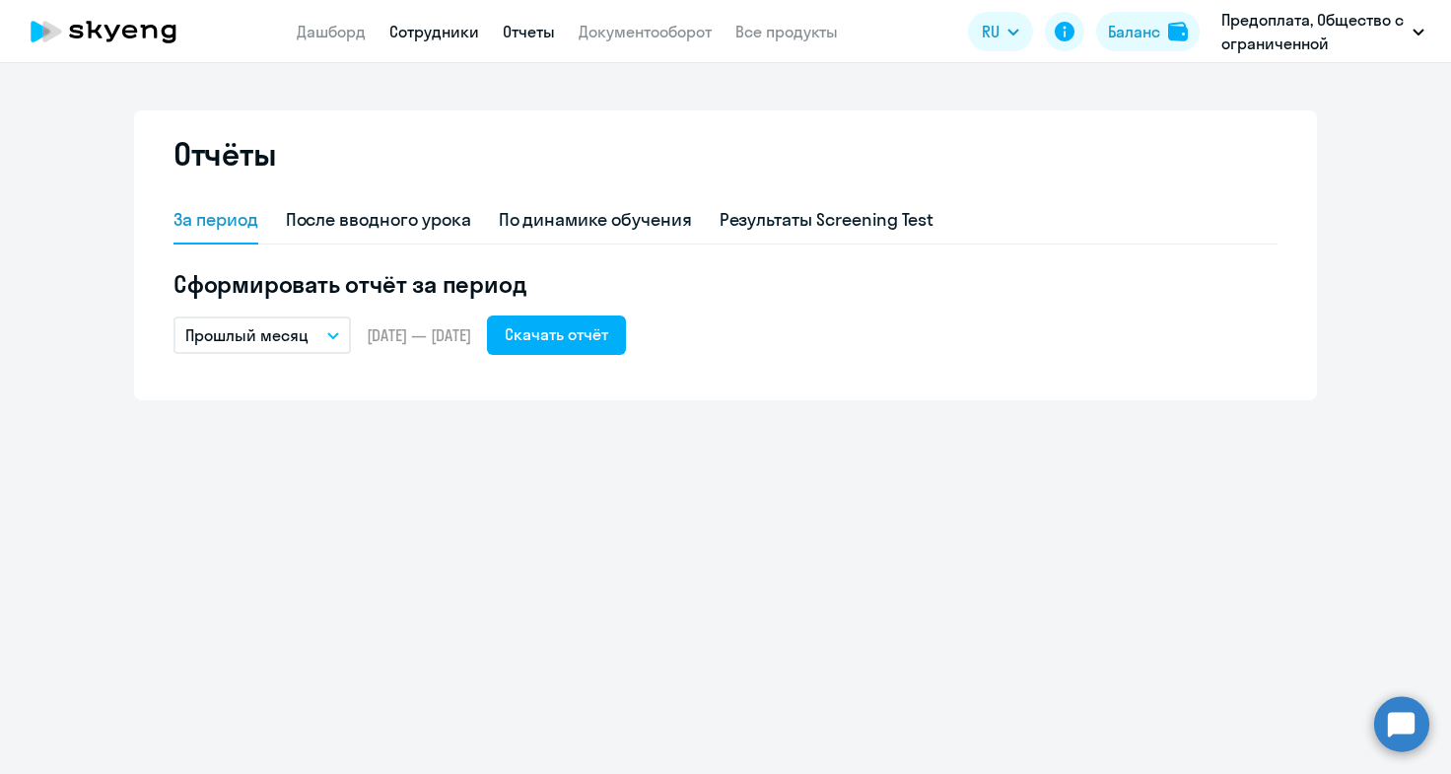
click at [447, 35] on link "Сотрудники" at bounding box center [434, 32] width 90 height 20
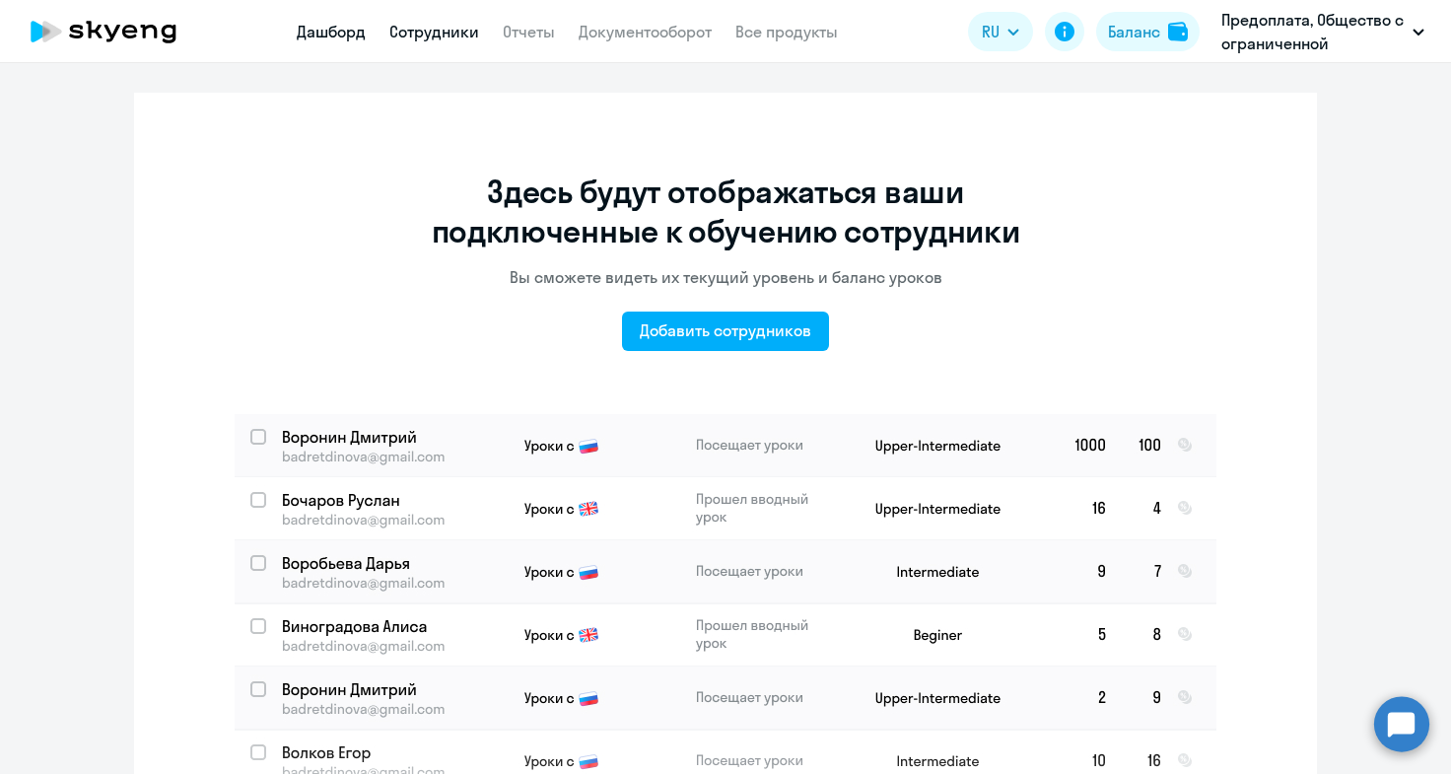
click at [344, 36] on link "Дашборд" at bounding box center [331, 32] width 69 height 20
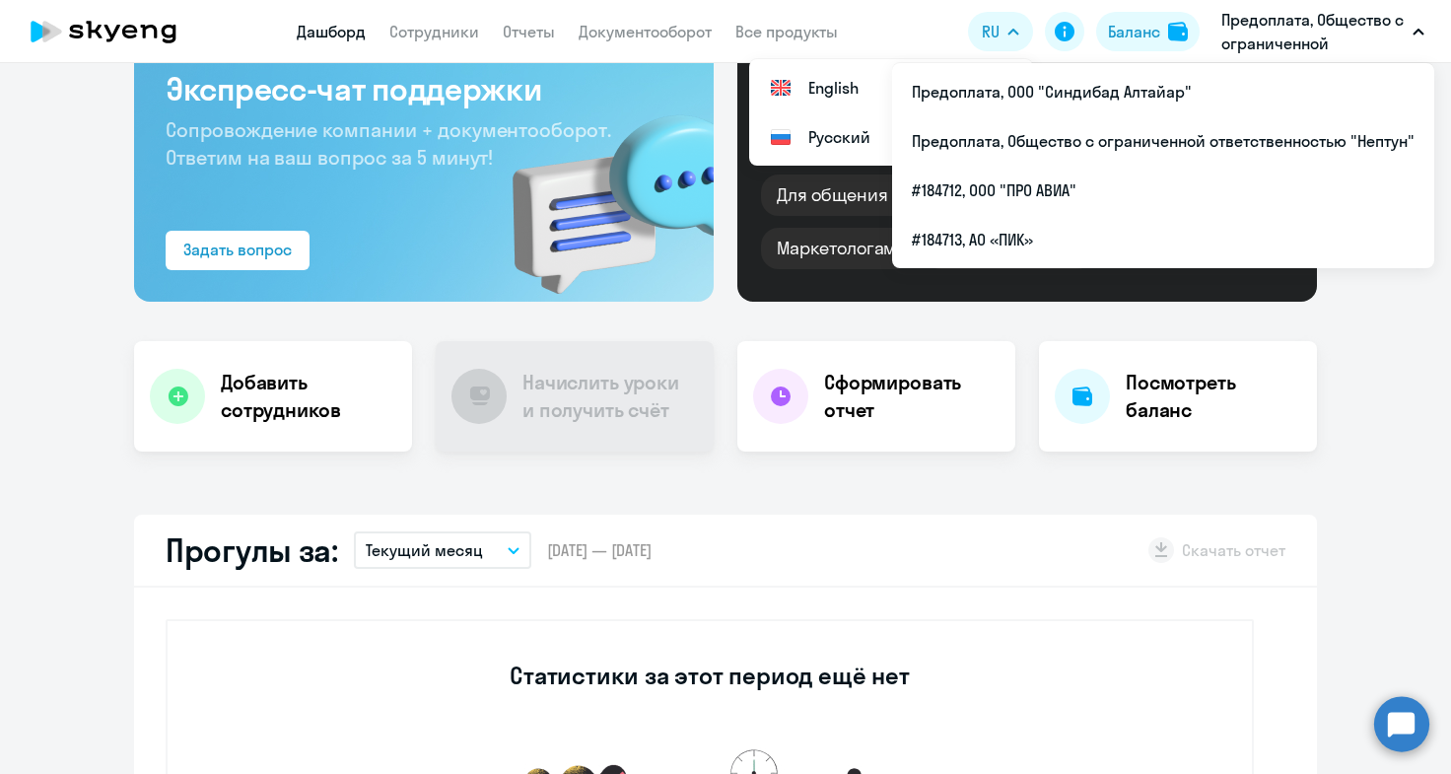
scroll to position [95, 0]
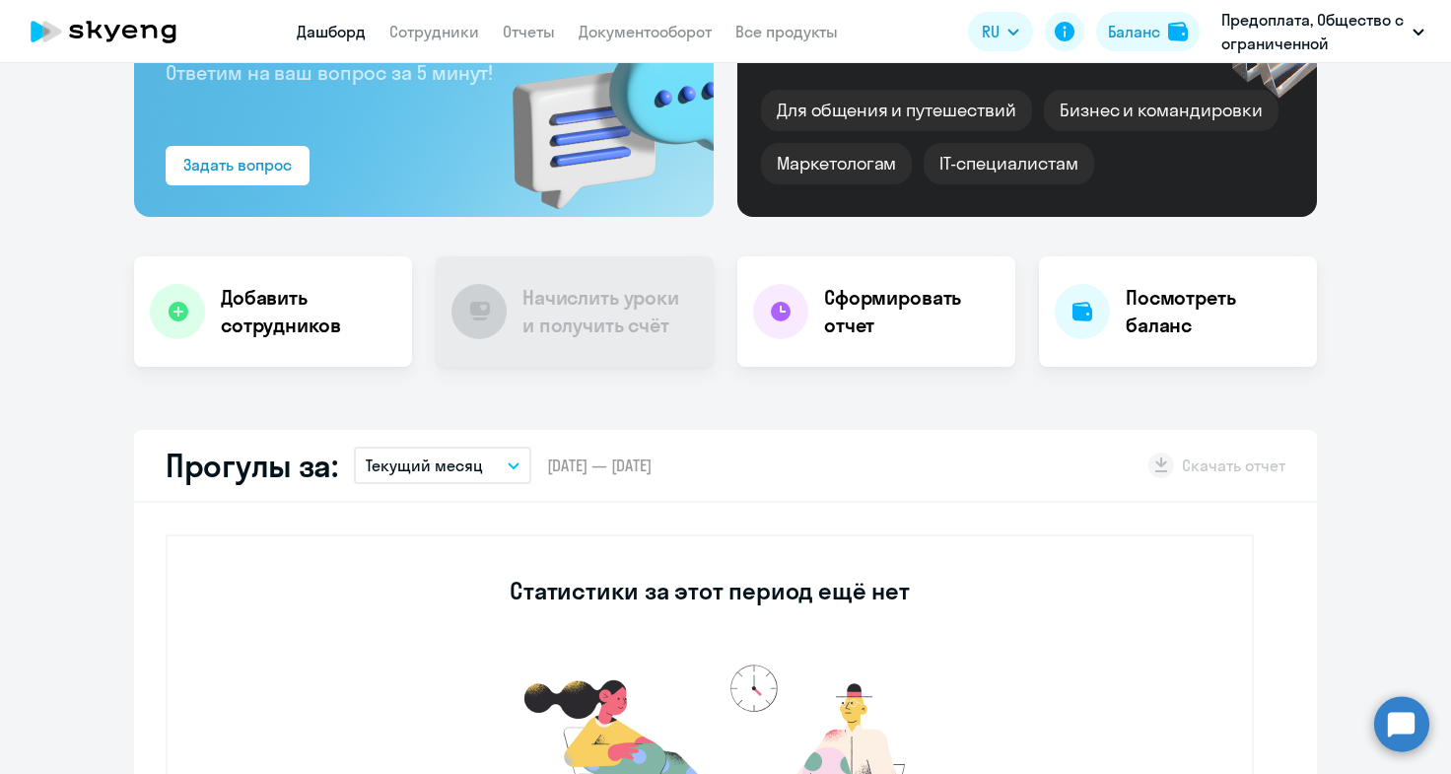
scroll to position [489, 0]
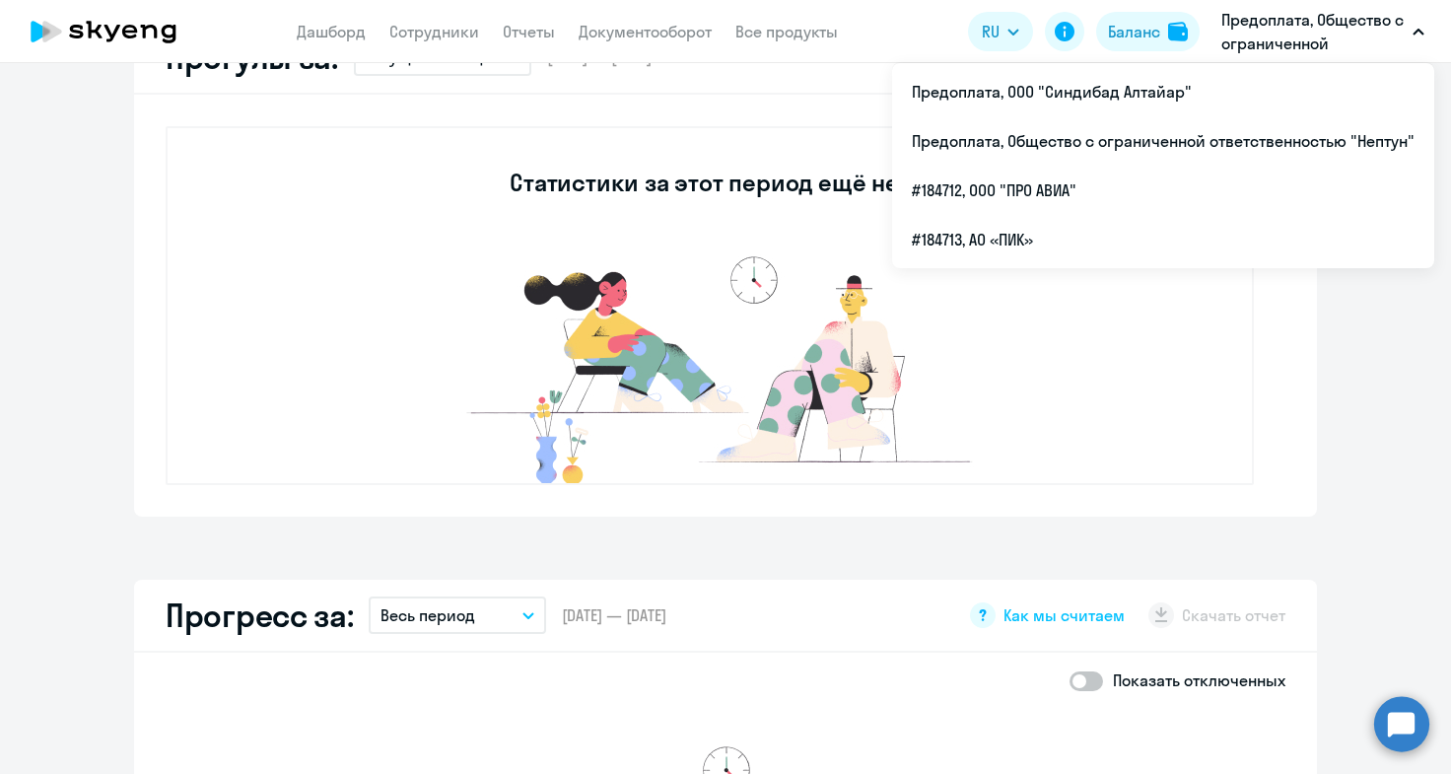
click at [1416, 27] on button "Предоплата, Общество с ограниченной ответственностью "Нептун"" at bounding box center [1323, 31] width 223 height 47
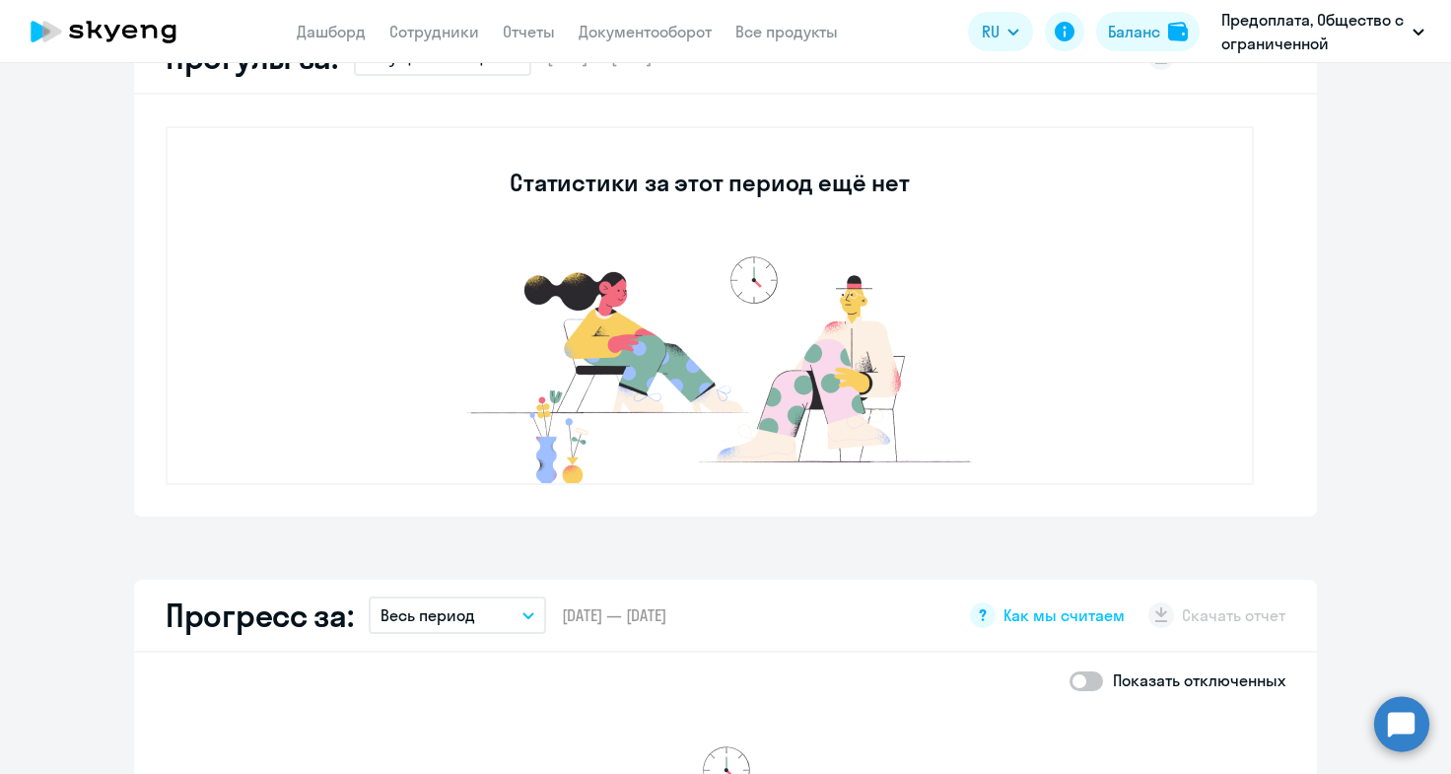
click at [1417, 25] on button "Предоплата, Общество с ограниченной ответственностью "Нептун"" at bounding box center [1323, 31] width 223 height 47
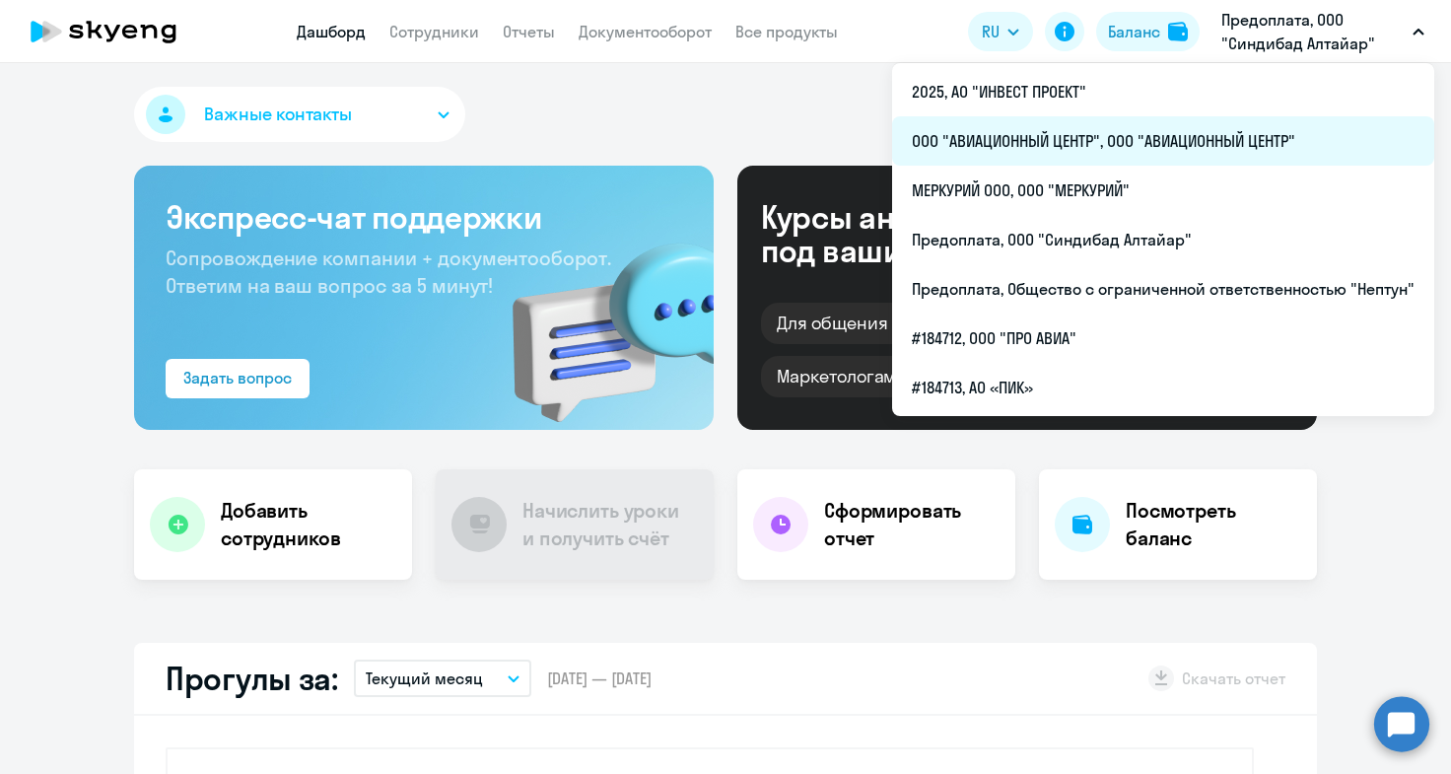
click at [1118, 145] on li "ООО "АВИАЦИОННЫЙ ЦЕНТР", ООО "АВИАЦИОННЫЙ ЦЕНТР"" at bounding box center [1163, 140] width 542 height 49
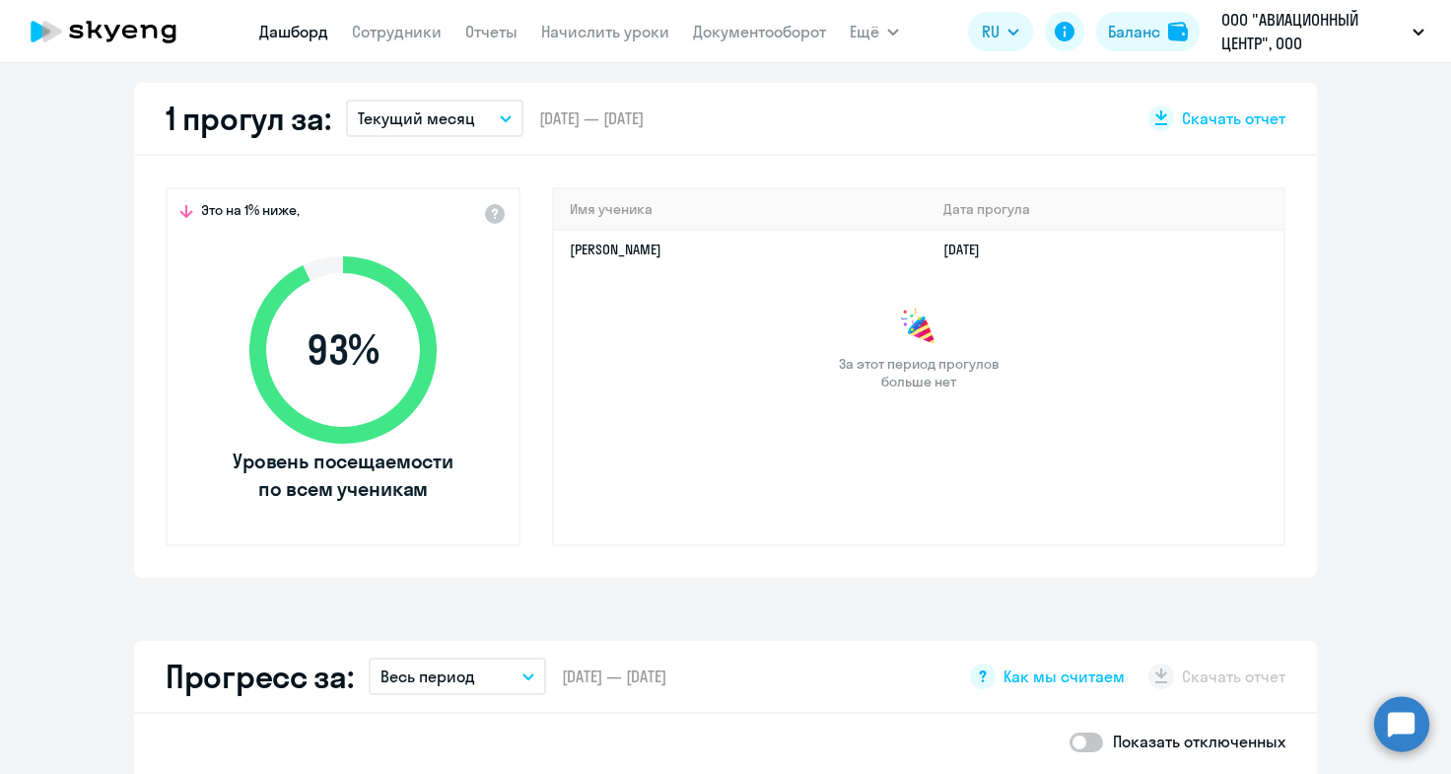
scroll to position [493, 0]
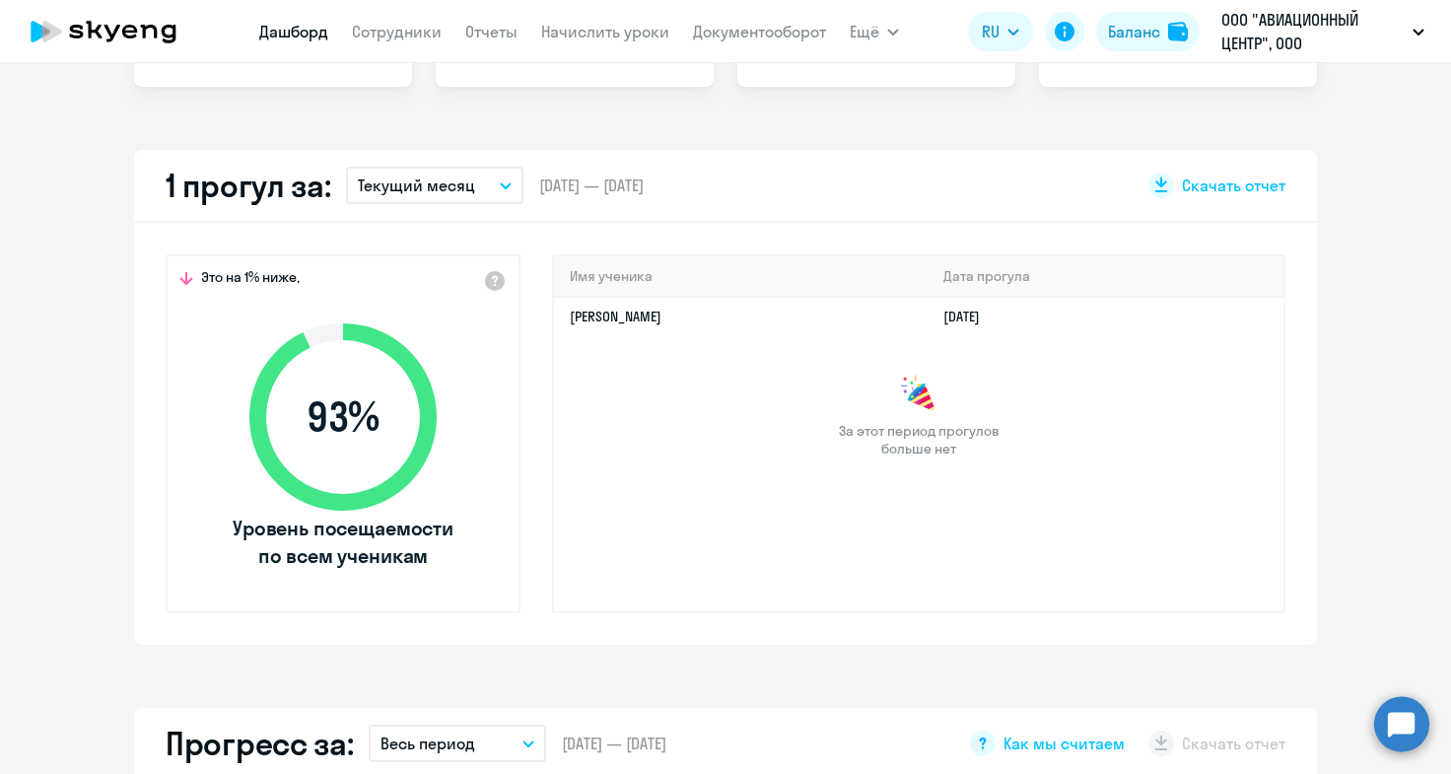
click at [501, 183] on icon "button" at bounding box center [506, 185] width 10 height 5
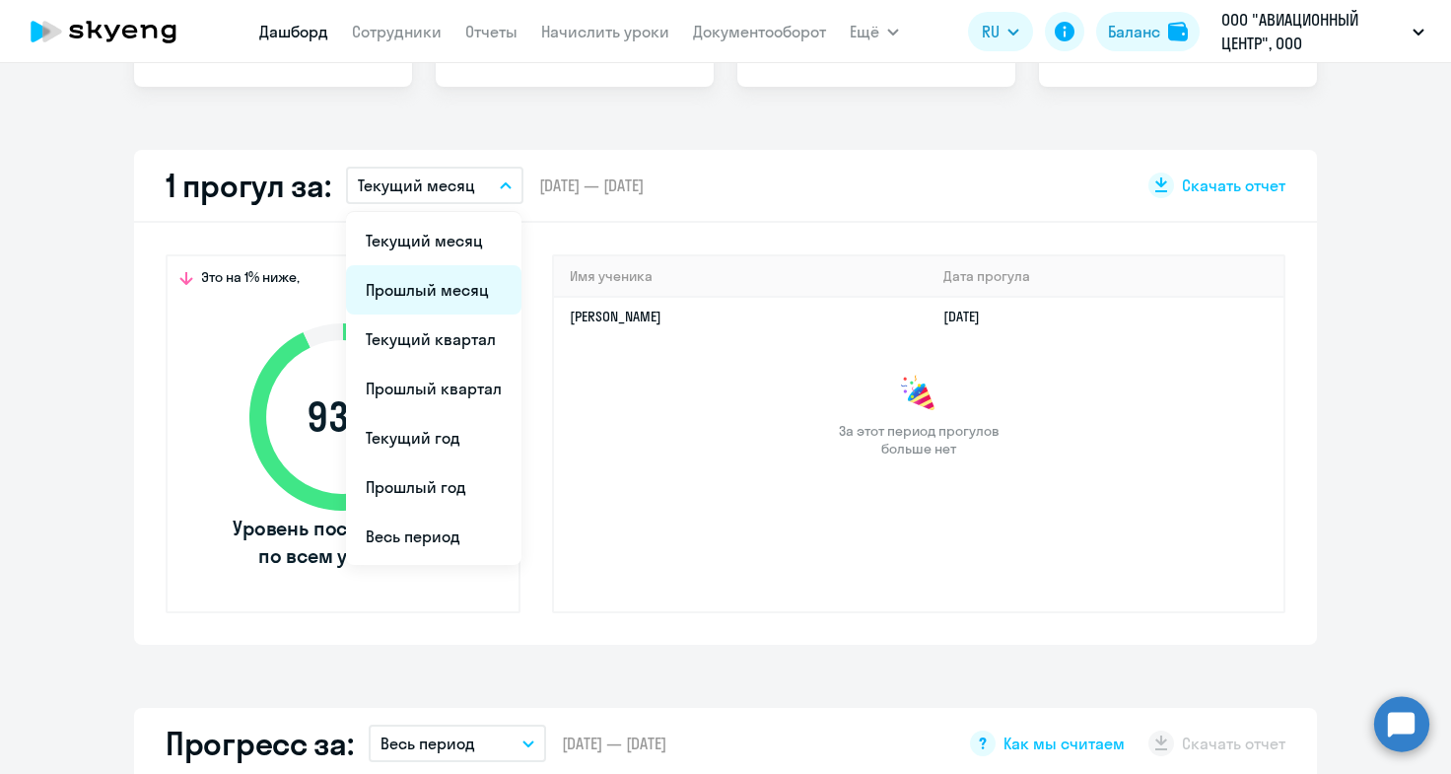
click at [462, 292] on li "Прошлый месяц" at bounding box center [434, 289] width 176 height 49
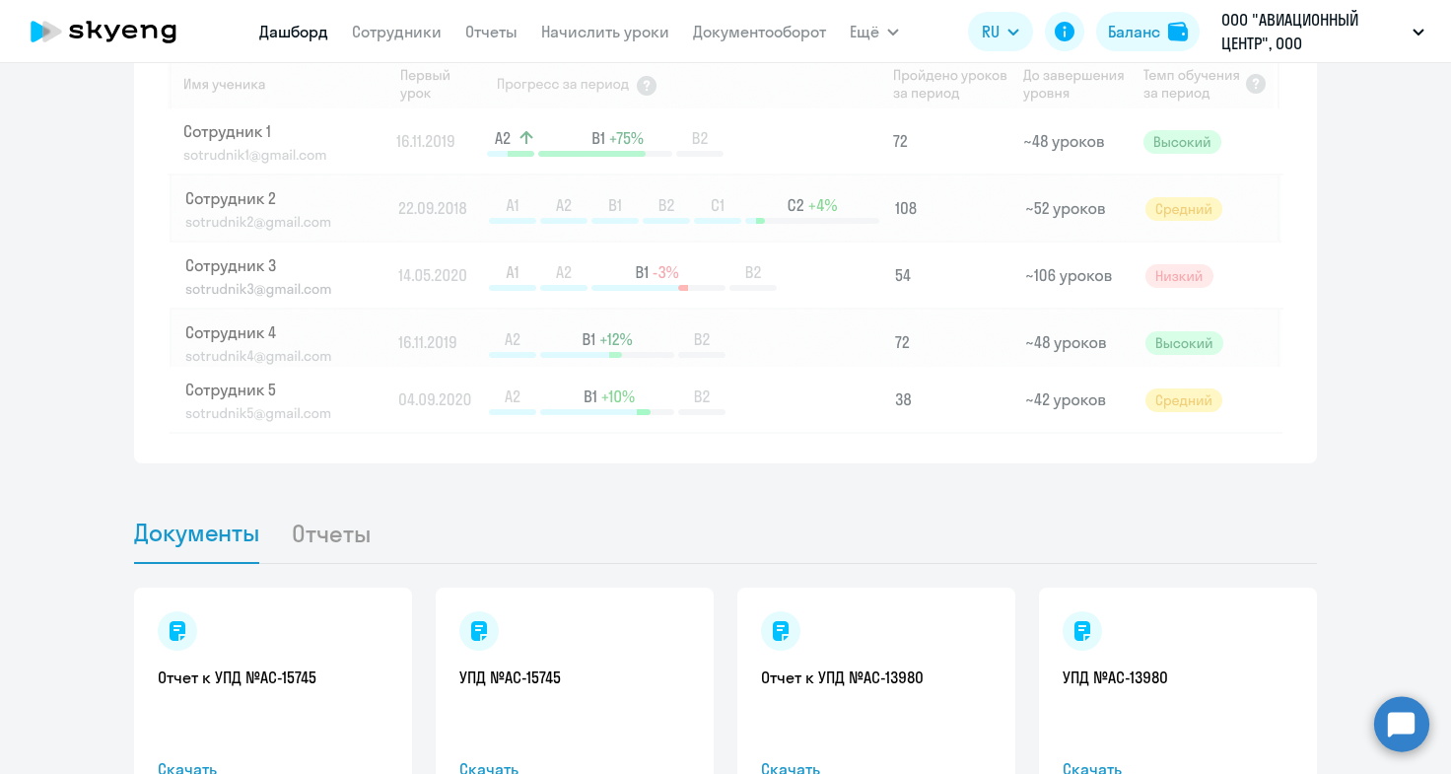
scroll to position [1775, 0]
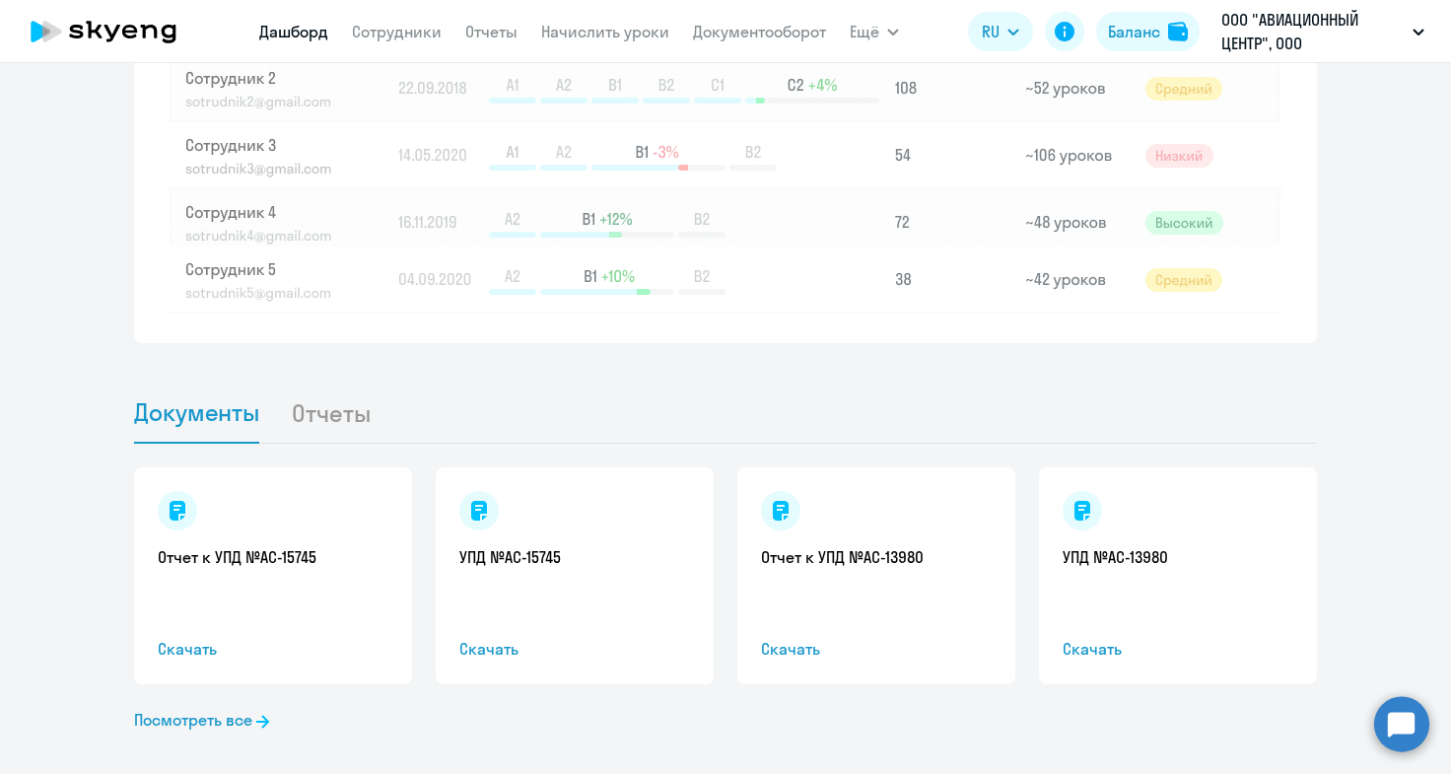
click at [327, 411] on li "Отчеты" at bounding box center [346, 413] width 111 height 60
click at [195, 418] on span "Документы" at bounding box center [196, 412] width 125 height 30
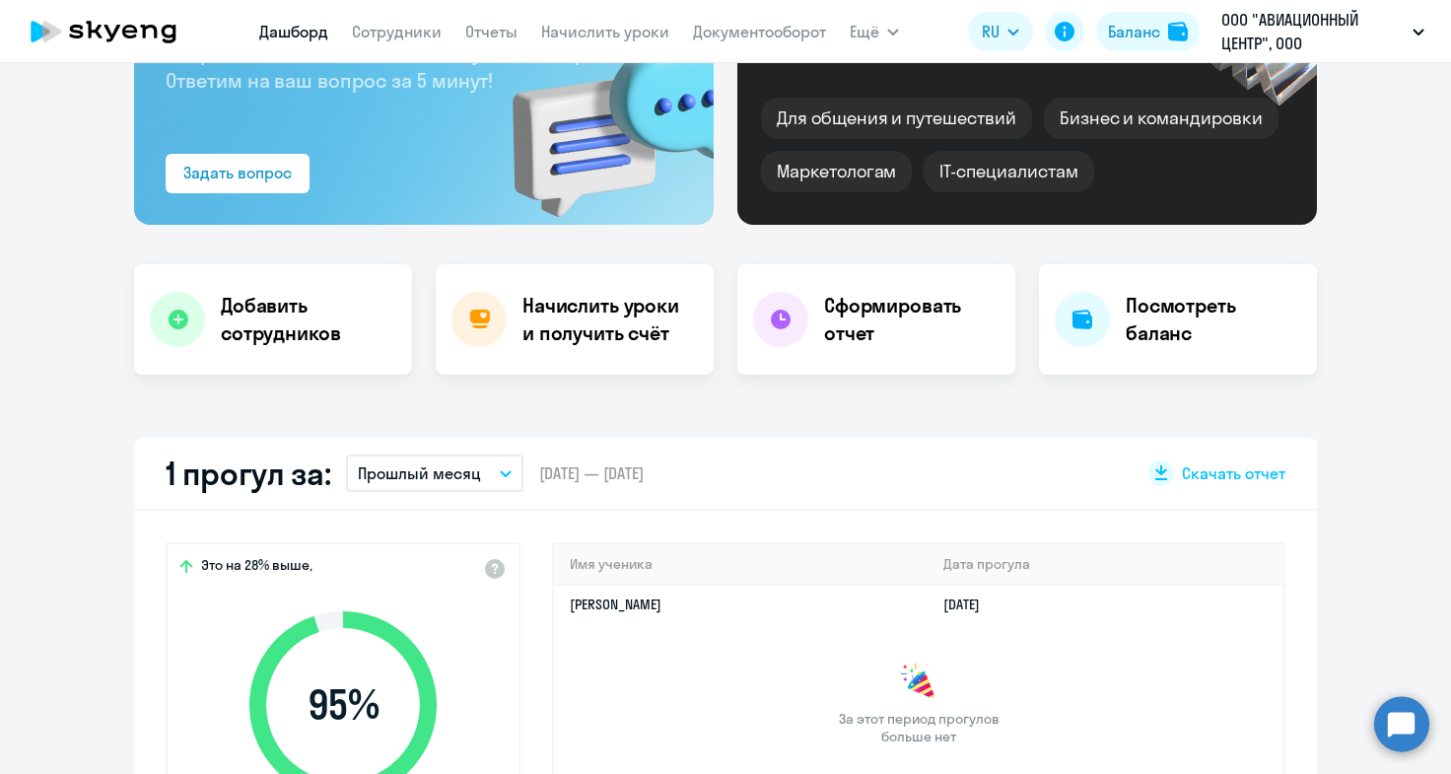
scroll to position [0, 0]
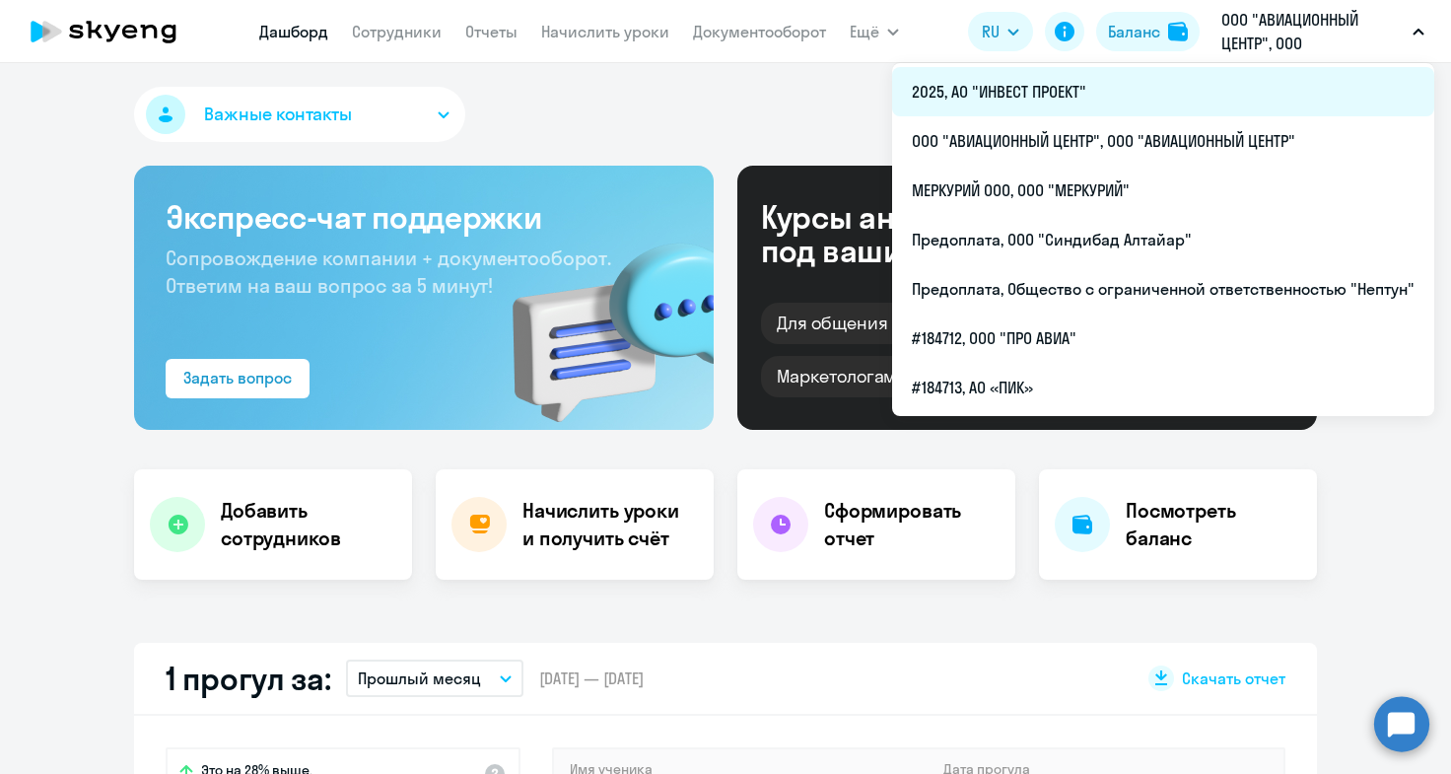
click at [1053, 90] on li "2025, АО "ИНВЕСТ ПРОЕКТ"" at bounding box center [1163, 91] width 542 height 49
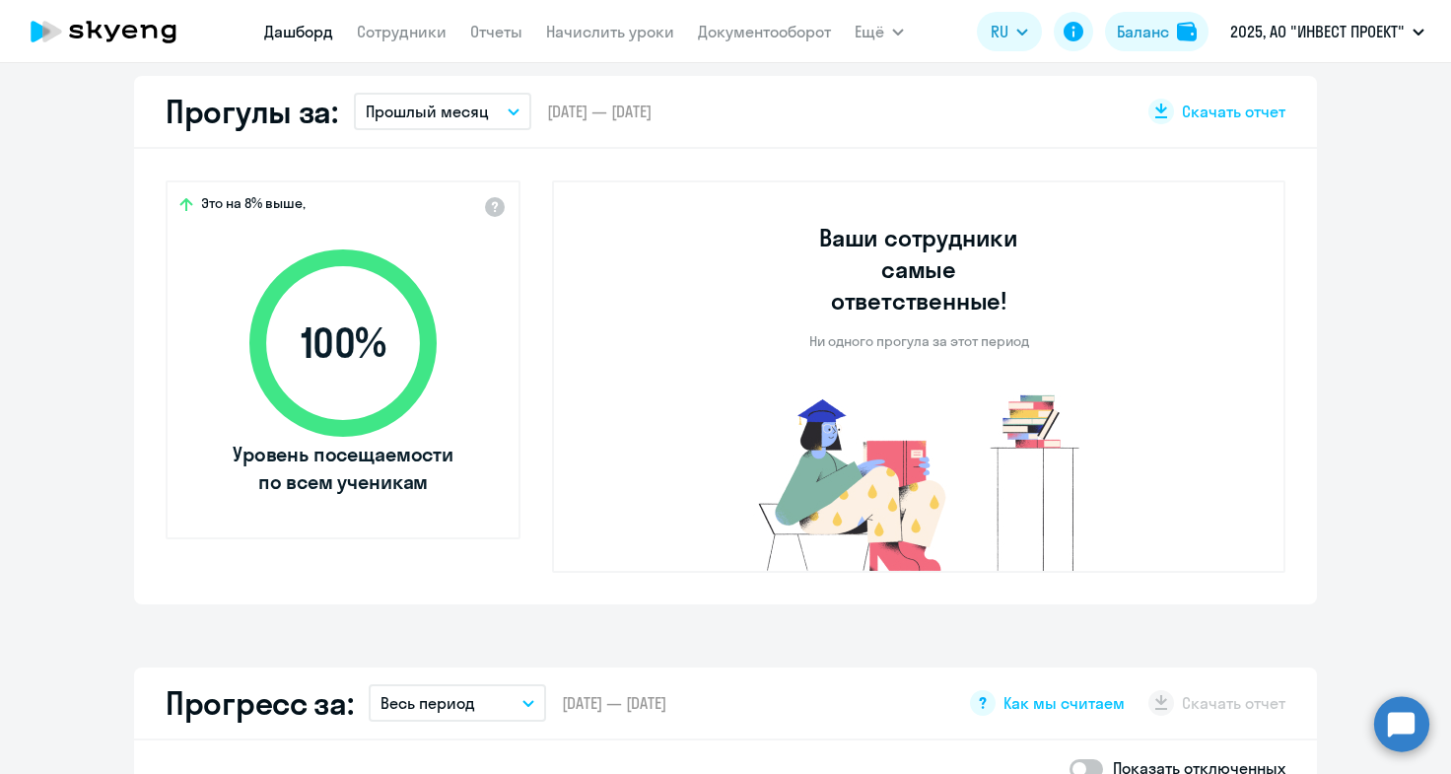
scroll to position [493, 0]
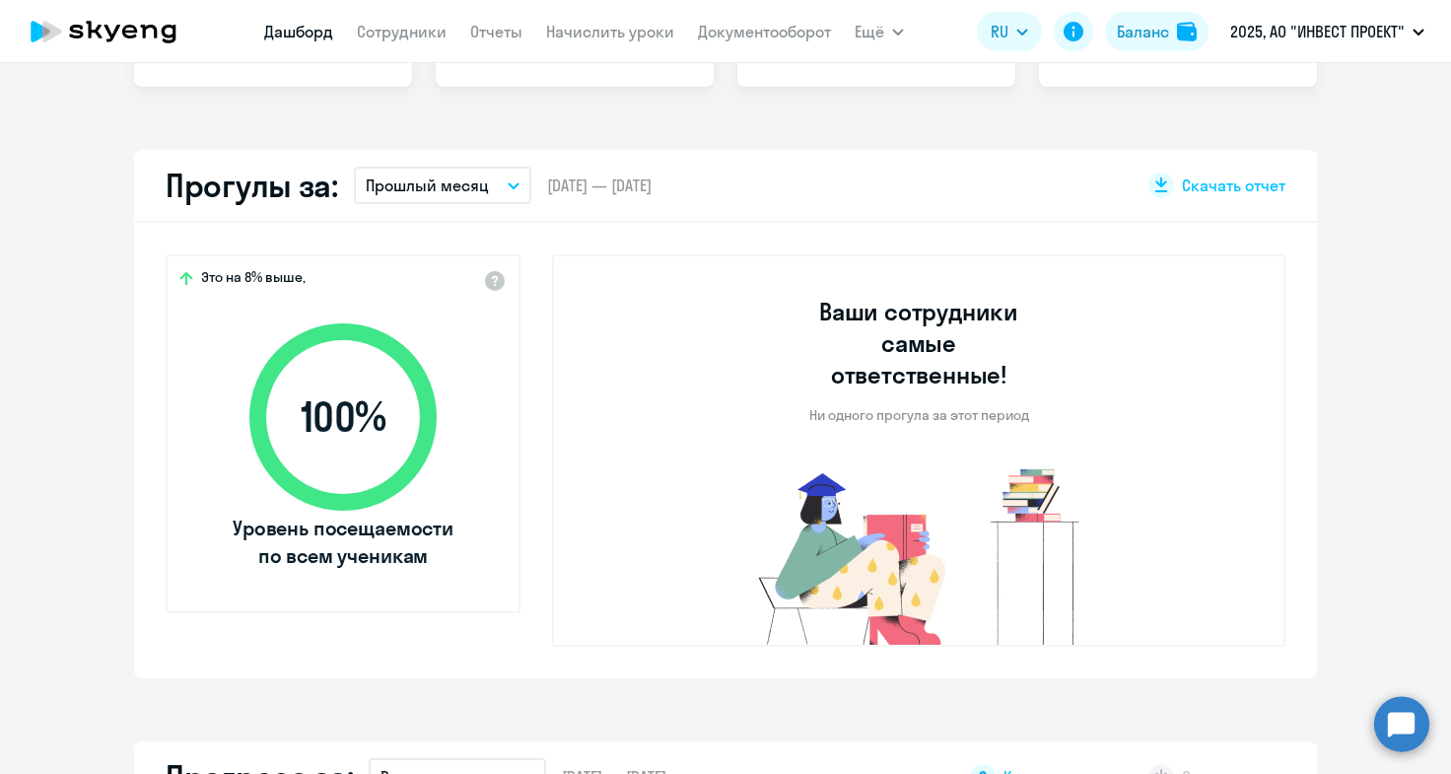
click at [509, 183] on icon "button" at bounding box center [514, 185] width 10 height 5
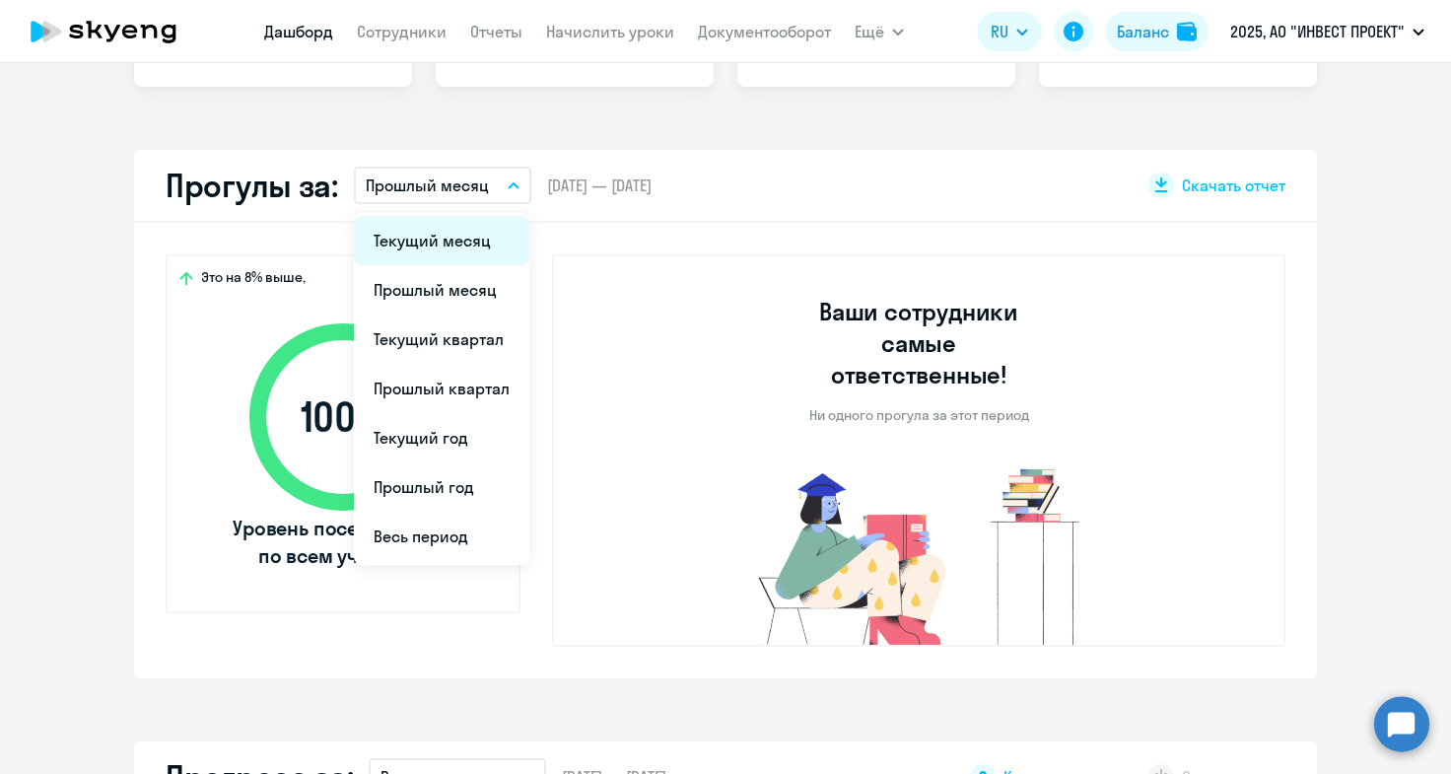
click at [467, 239] on li "Текущий месяц" at bounding box center [442, 240] width 176 height 49
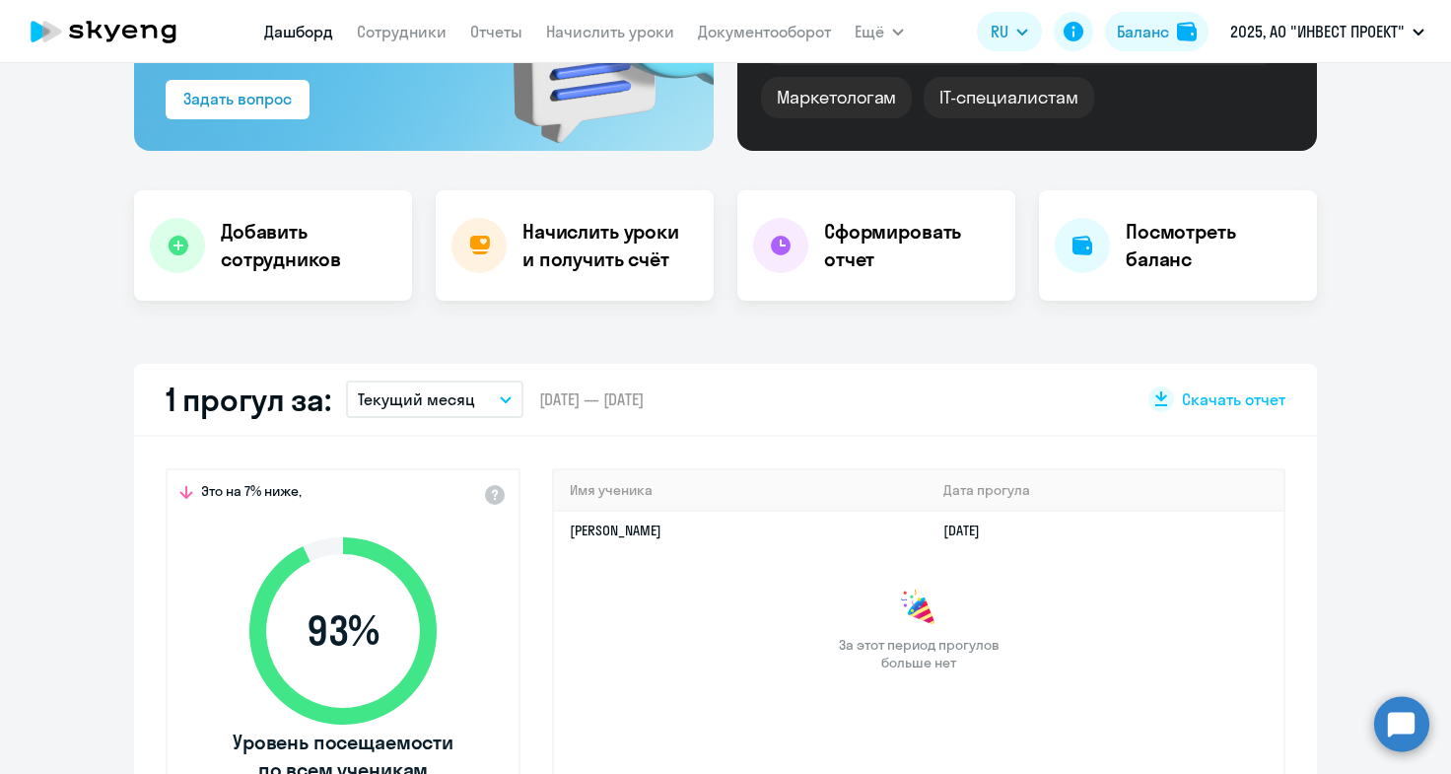
scroll to position [394, 0]
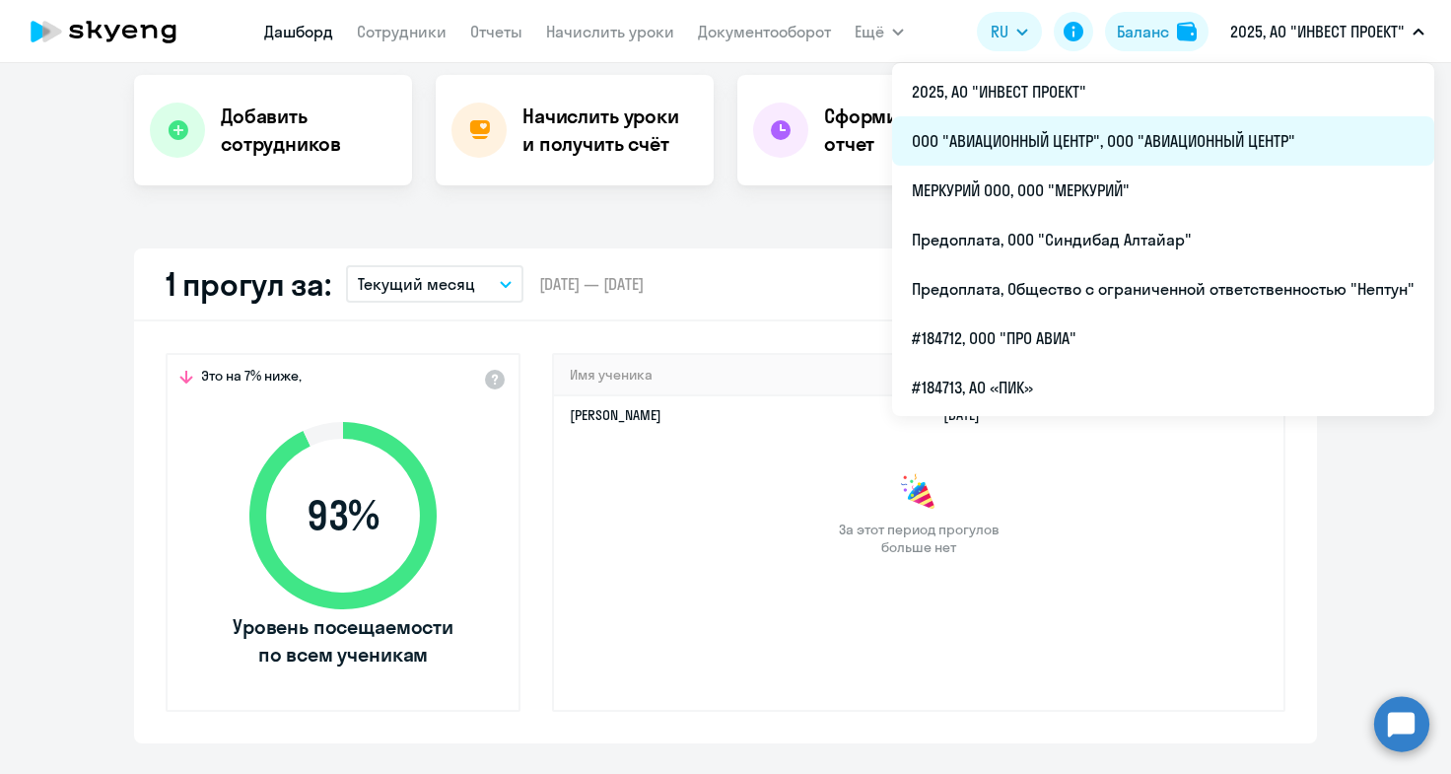
click at [1234, 135] on li "ООО "АВИАЦИОННЫЙ ЦЕНТР", ООО "АВИАЦИОННЫЙ ЦЕНТР"" at bounding box center [1163, 140] width 542 height 49
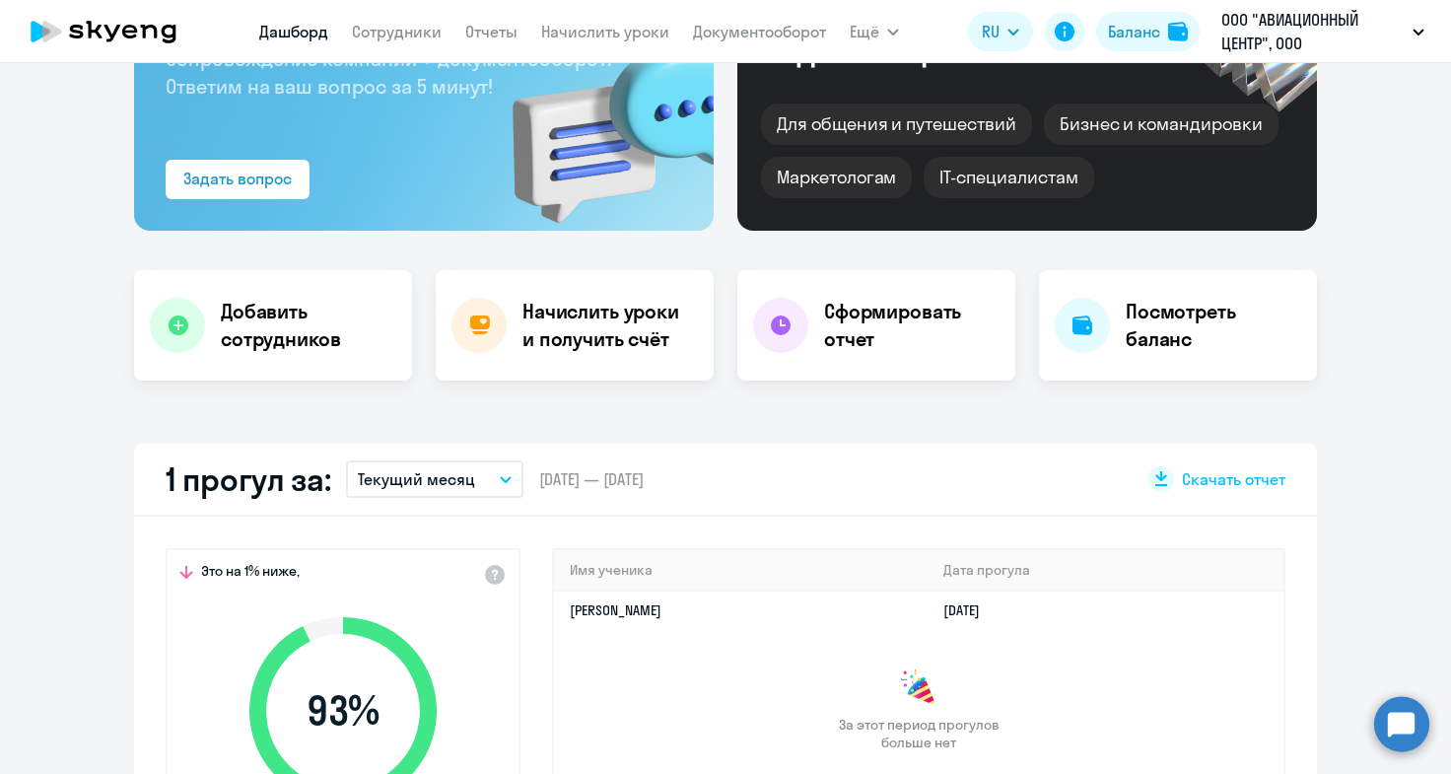
scroll to position [197, 0]
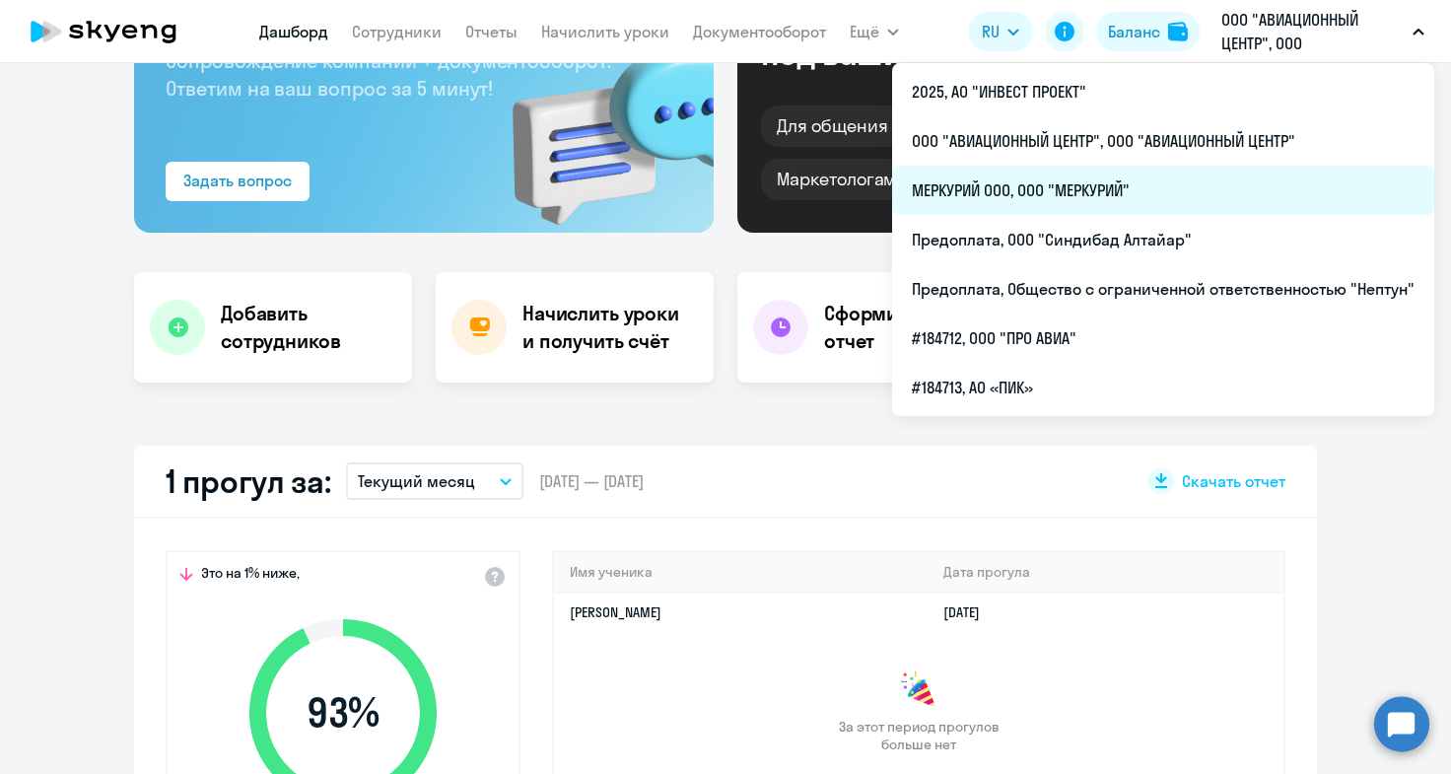
click at [1100, 185] on li "МЕРКУРИЙ ООО, ООО "МЕРКУРИЙ"" at bounding box center [1163, 190] width 542 height 49
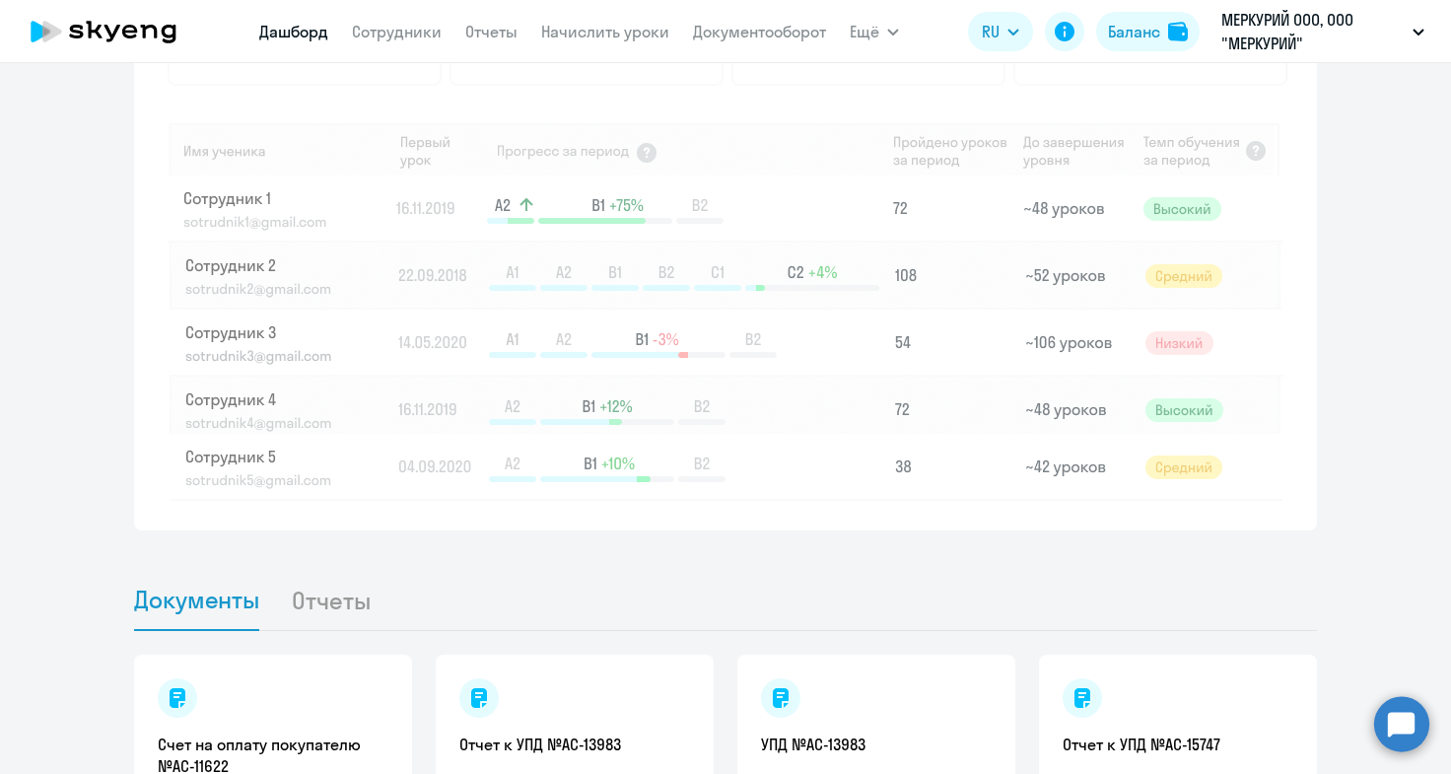
scroll to position [1578, 0]
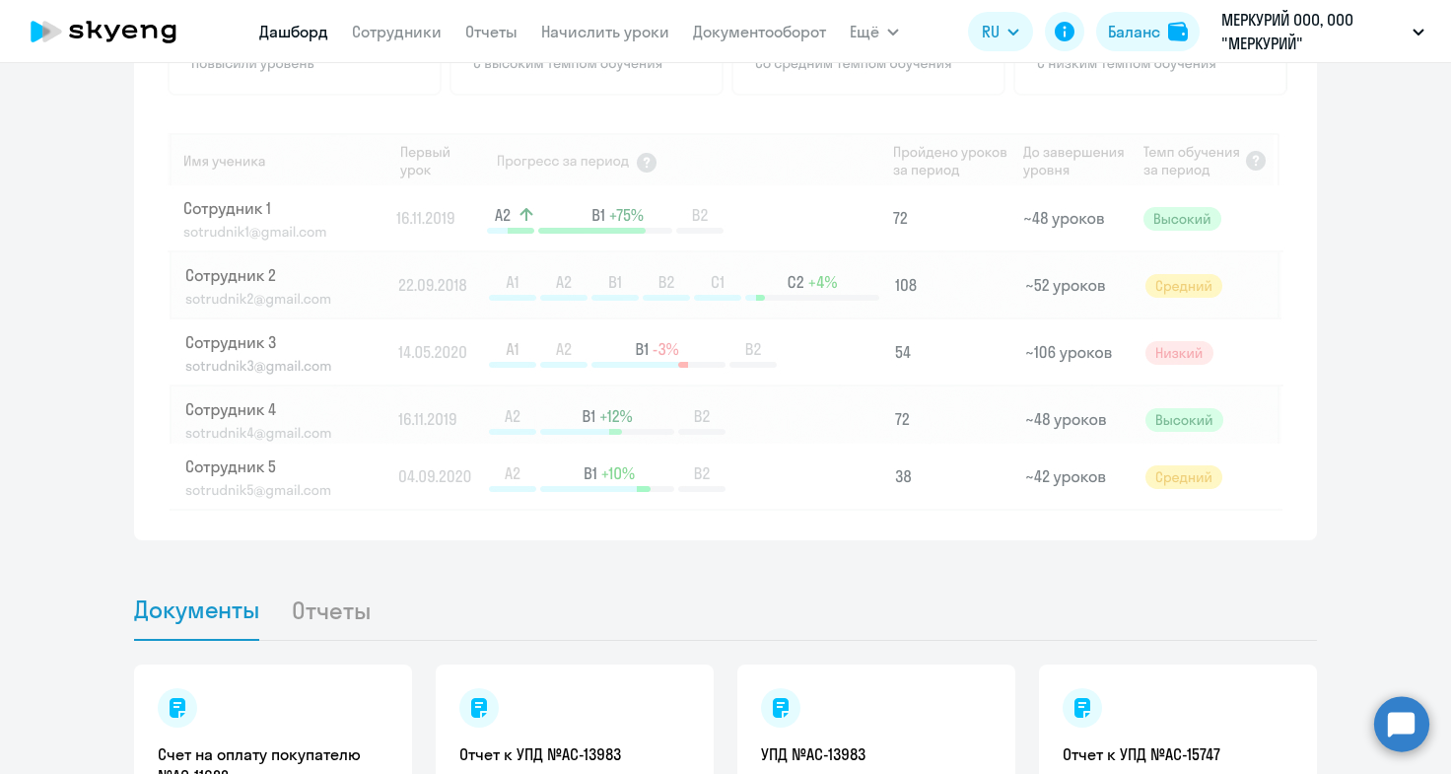
click at [1246, 160] on img at bounding box center [727, 244] width 1122 height 531
click at [1245, 160] on img at bounding box center [727, 244] width 1122 height 531
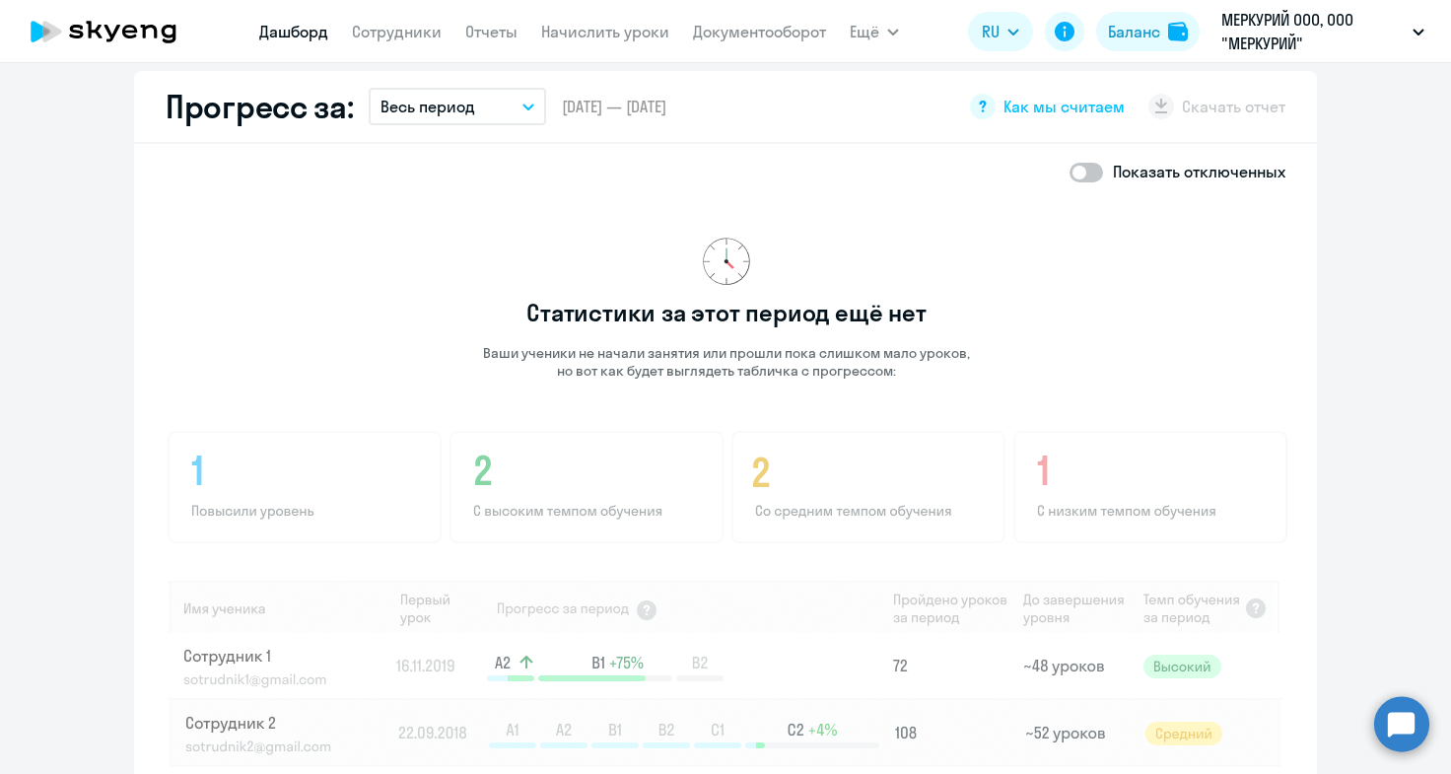
scroll to position [1085, 0]
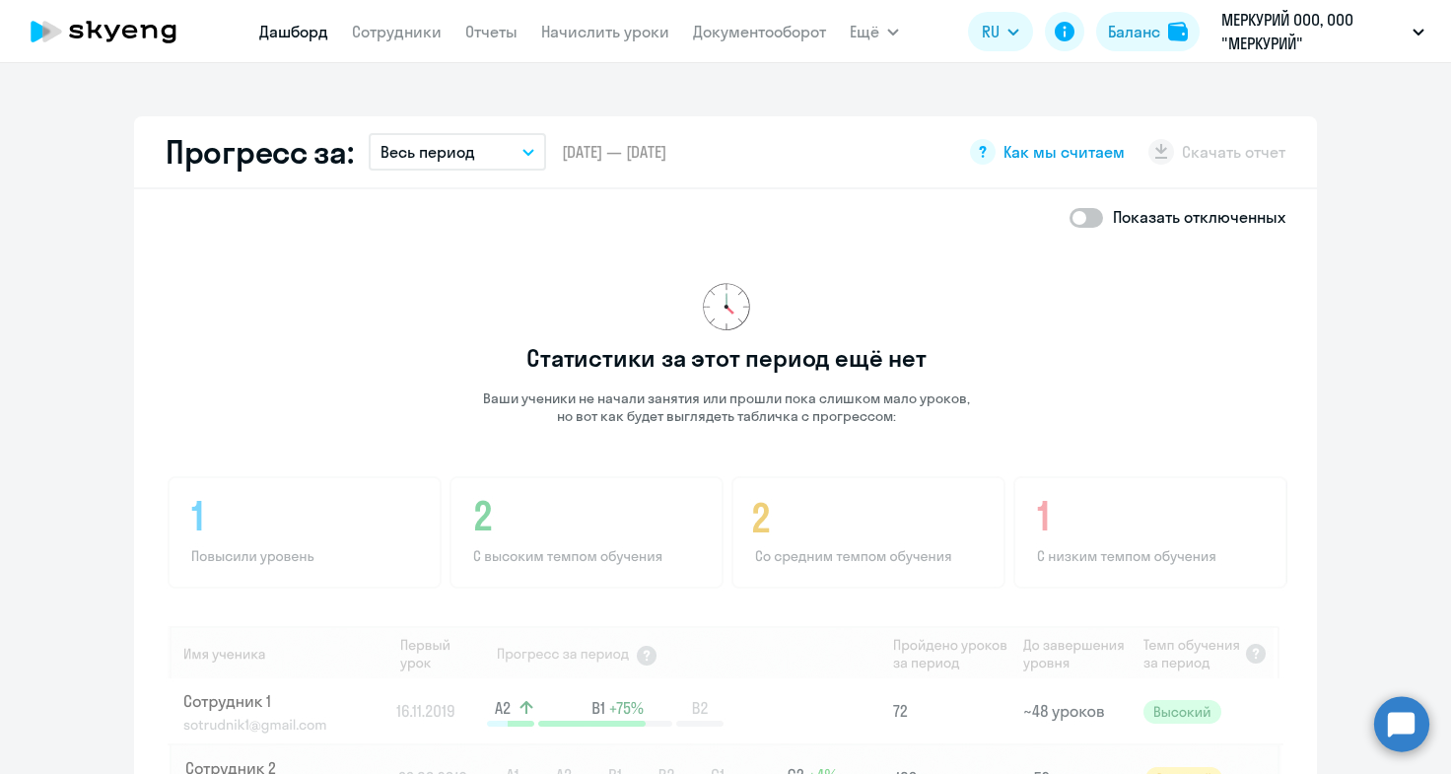
click at [1067, 149] on span "Как мы считаем" at bounding box center [1064, 152] width 121 height 22
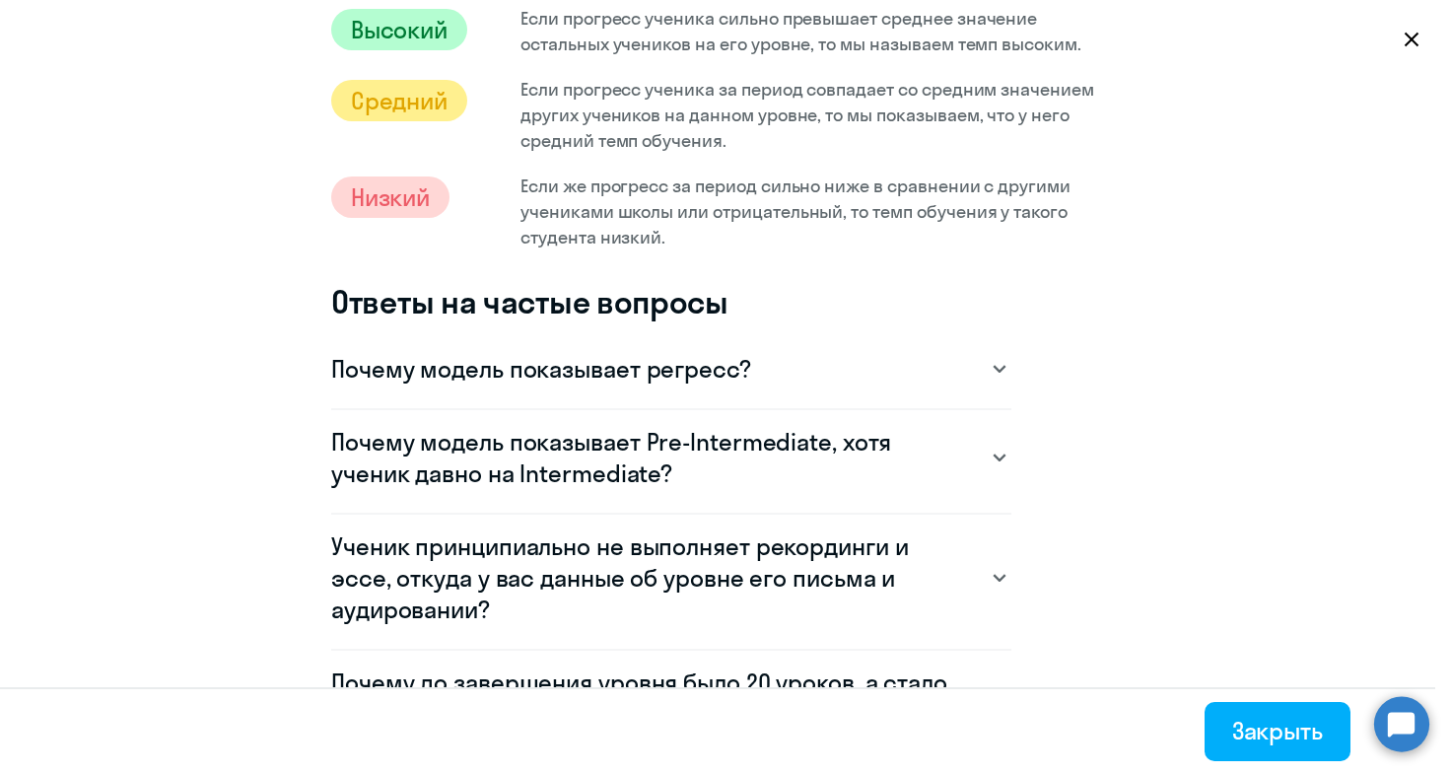
scroll to position [1183, 0]
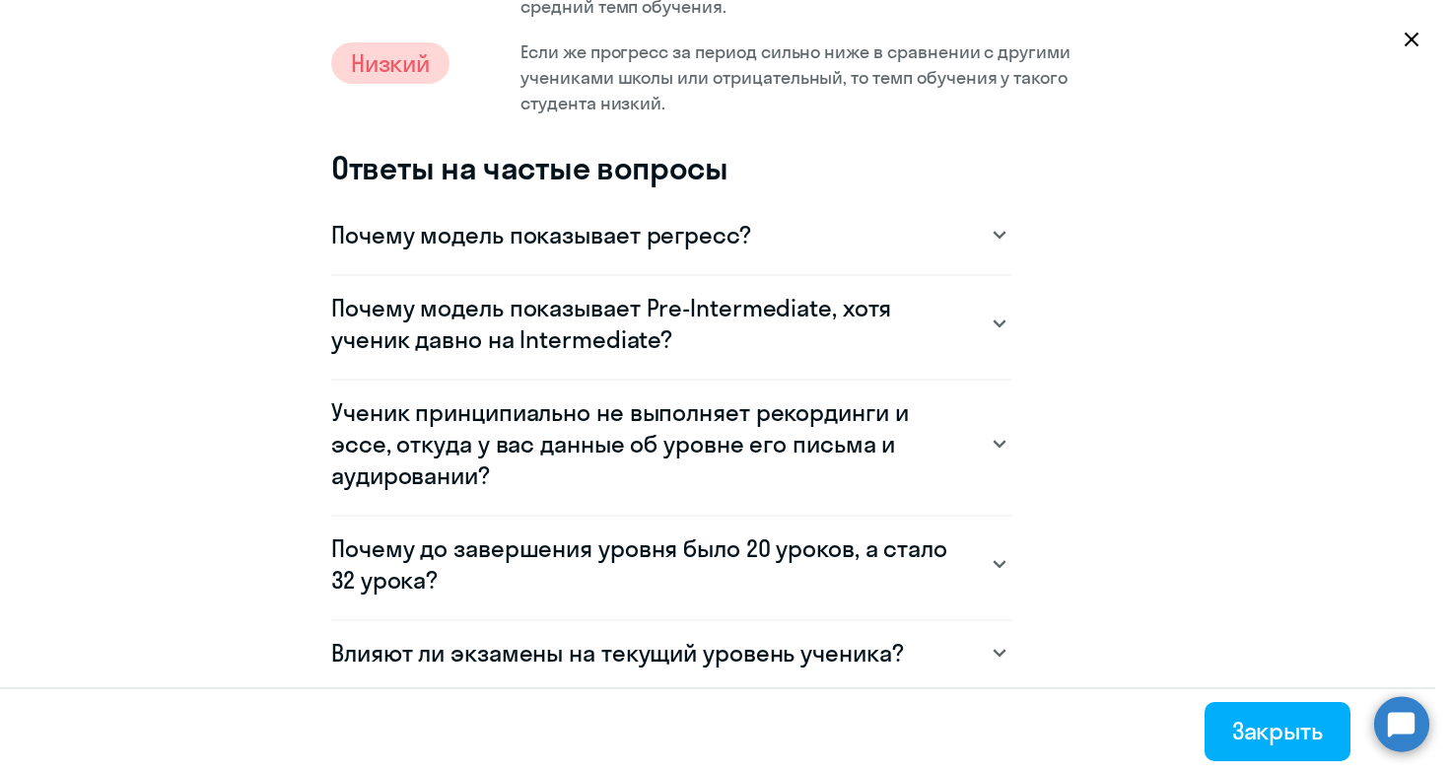
click at [993, 443] on icon at bounding box center [1000, 444] width 14 height 8
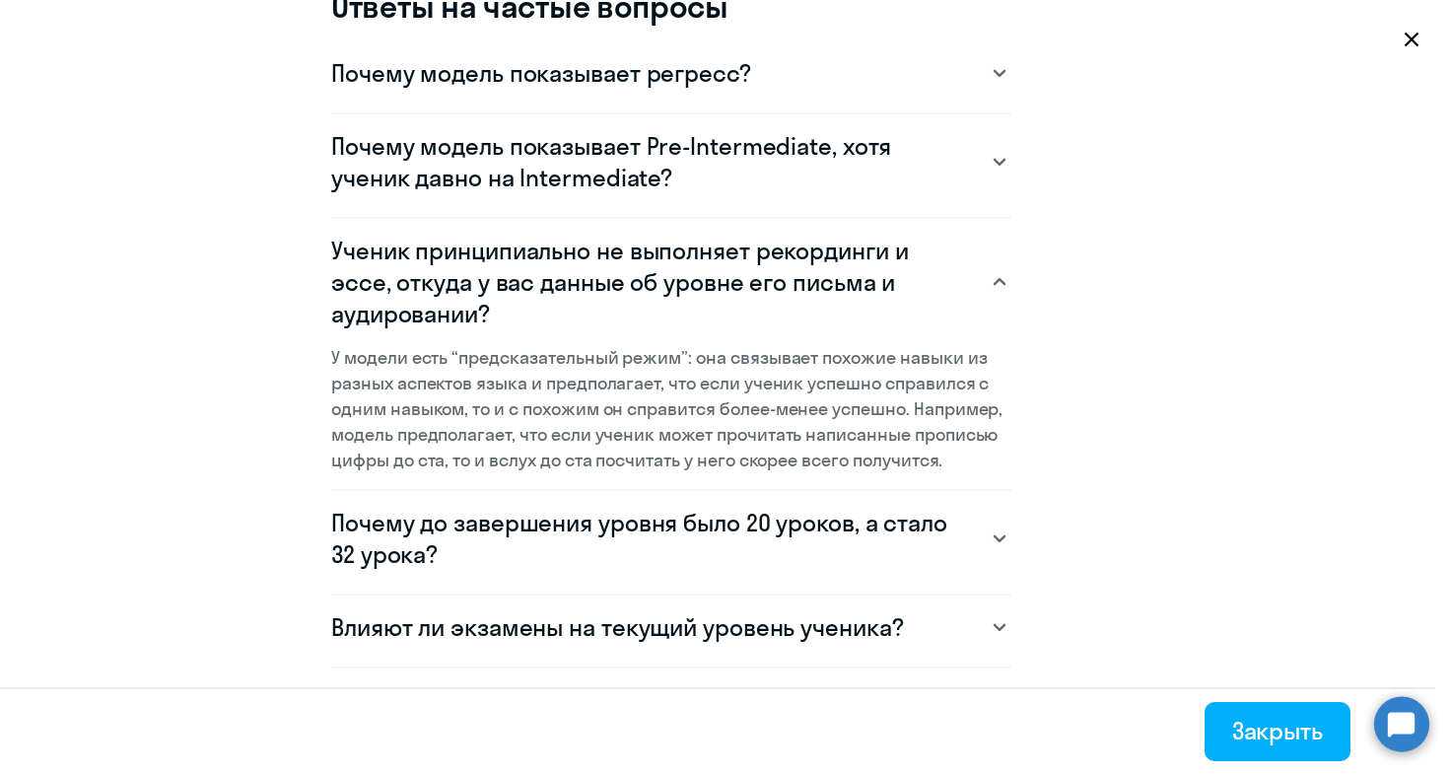
scroll to position [1380, 0]
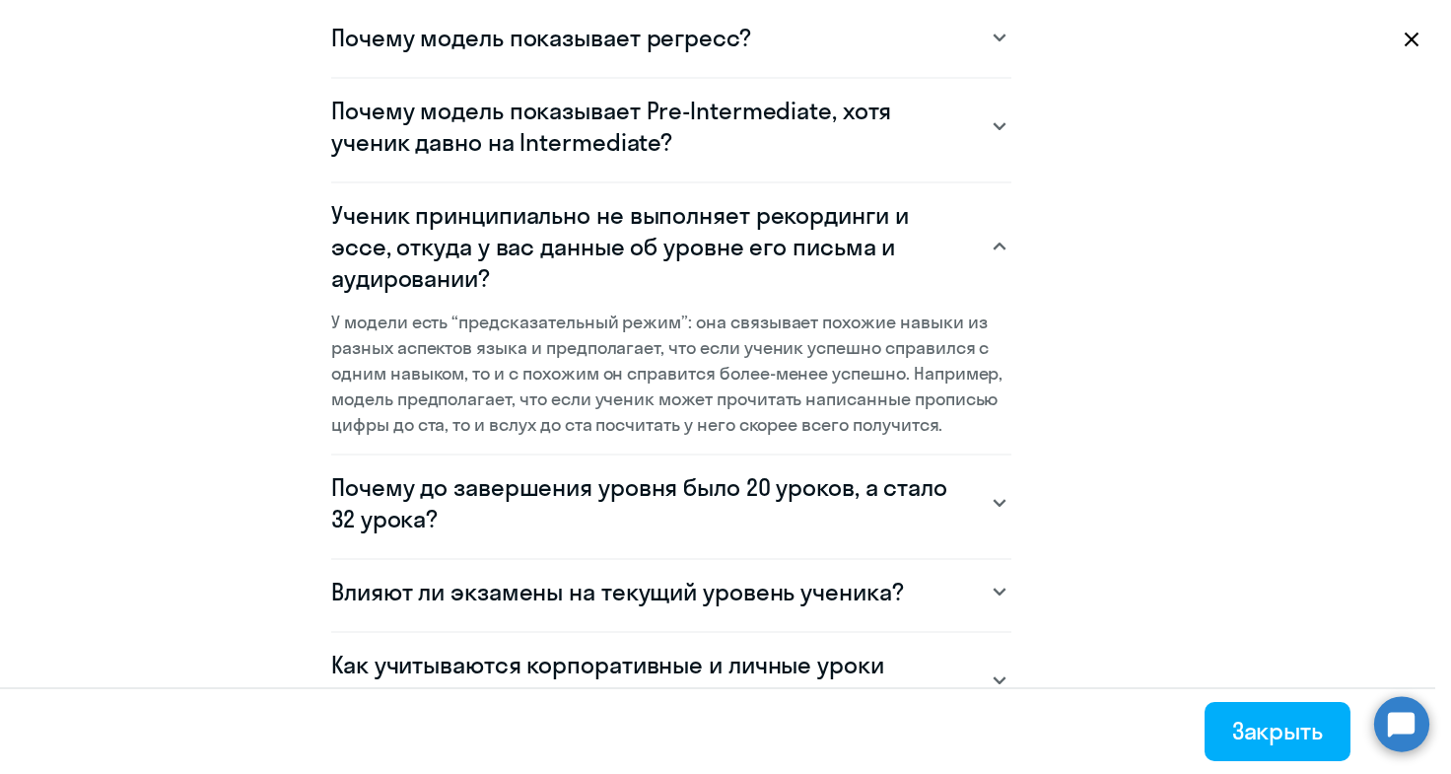
click at [999, 496] on svg-icon at bounding box center [1000, 503] width 24 height 24
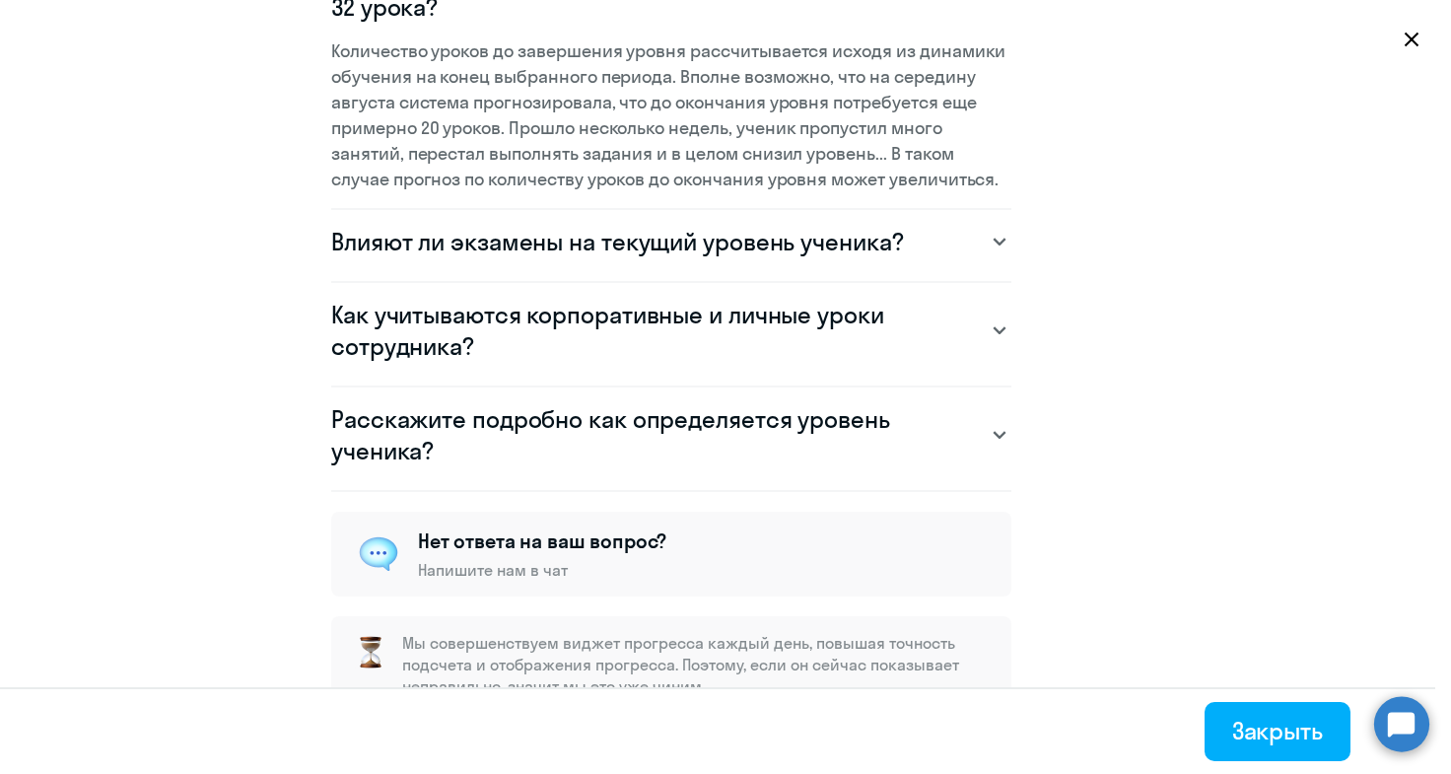
scroll to position [1844, 0]
